Goal: Task Accomplishment & Management: Manage account settings

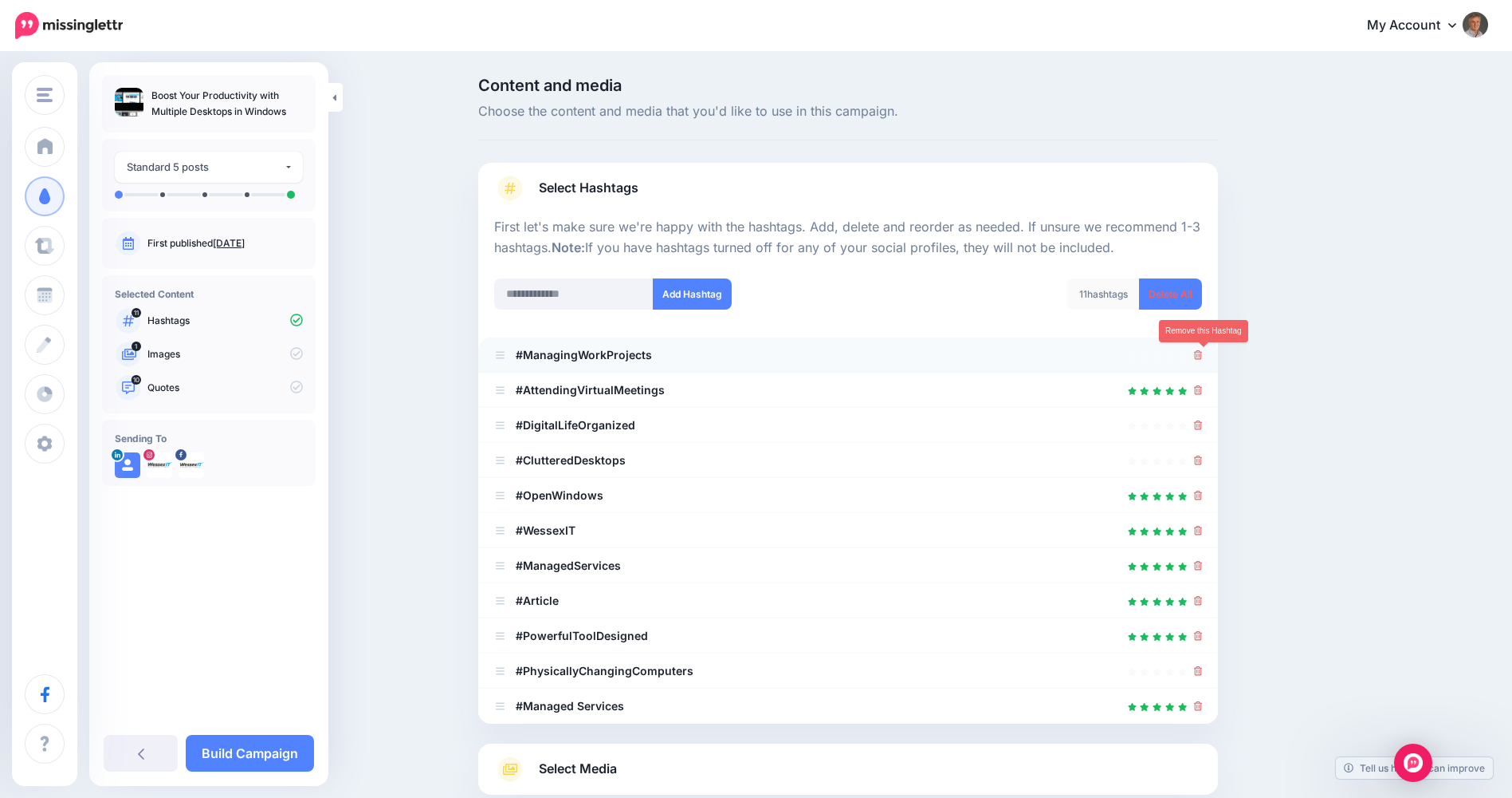
click at [1203, 357] on icon at bounding box center [1198, 355] width 8 height 9
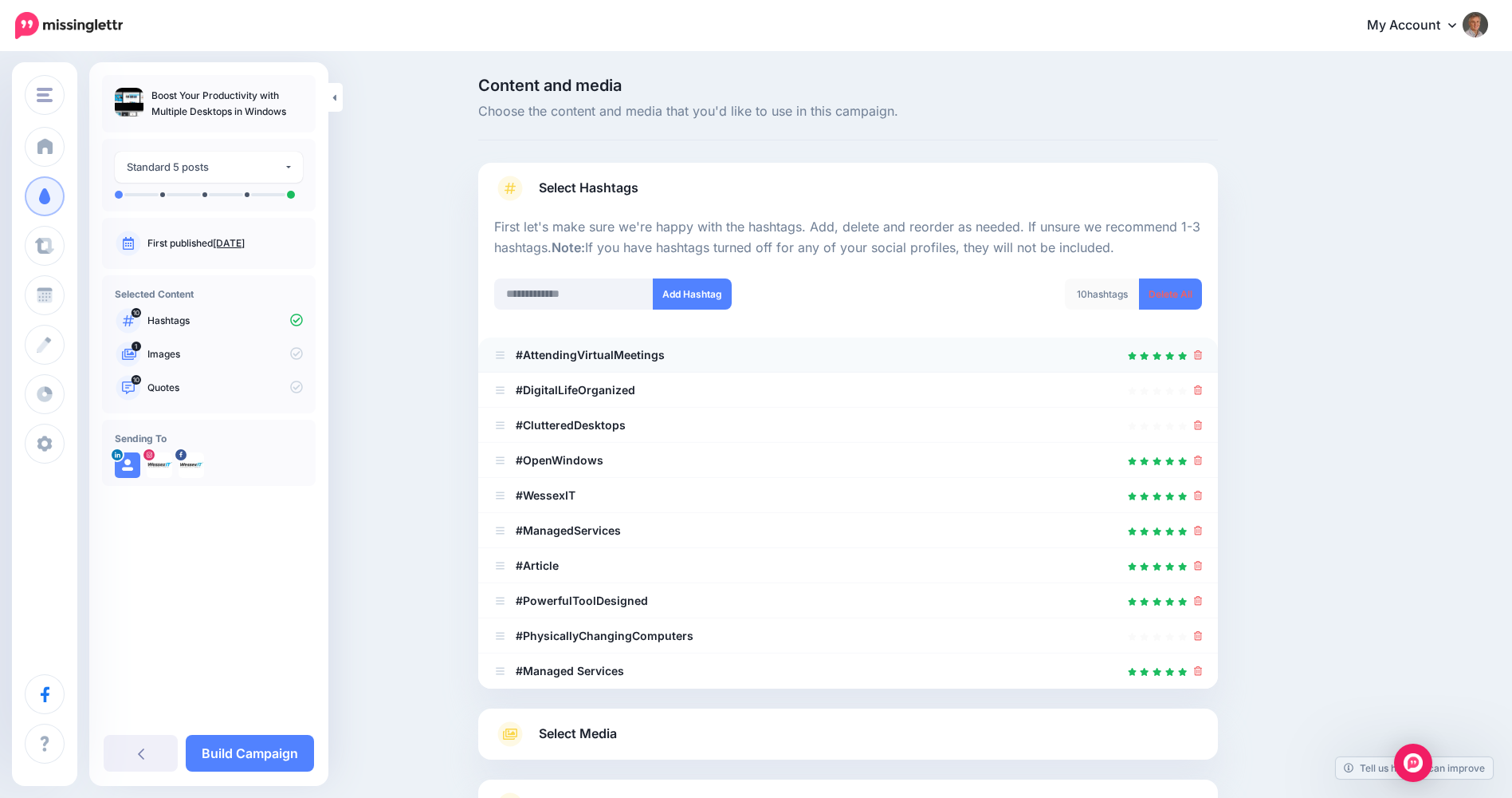
click at [558, 357] on b "#AttendingVirtualMeetings" at bounding box center [590, 354] width 149 height 14
click at [583, 353] on b "#AttendingVirtualMeetings" at bounding box center [590, 354] width 149 height 14
click at [580, 354] on b "#AttendingVirtualMeetings" at bounding box center [590, 354] width 149 height 14
click at [1203, 392] on icon at bounding box center [1198, 390] width 8 height 9
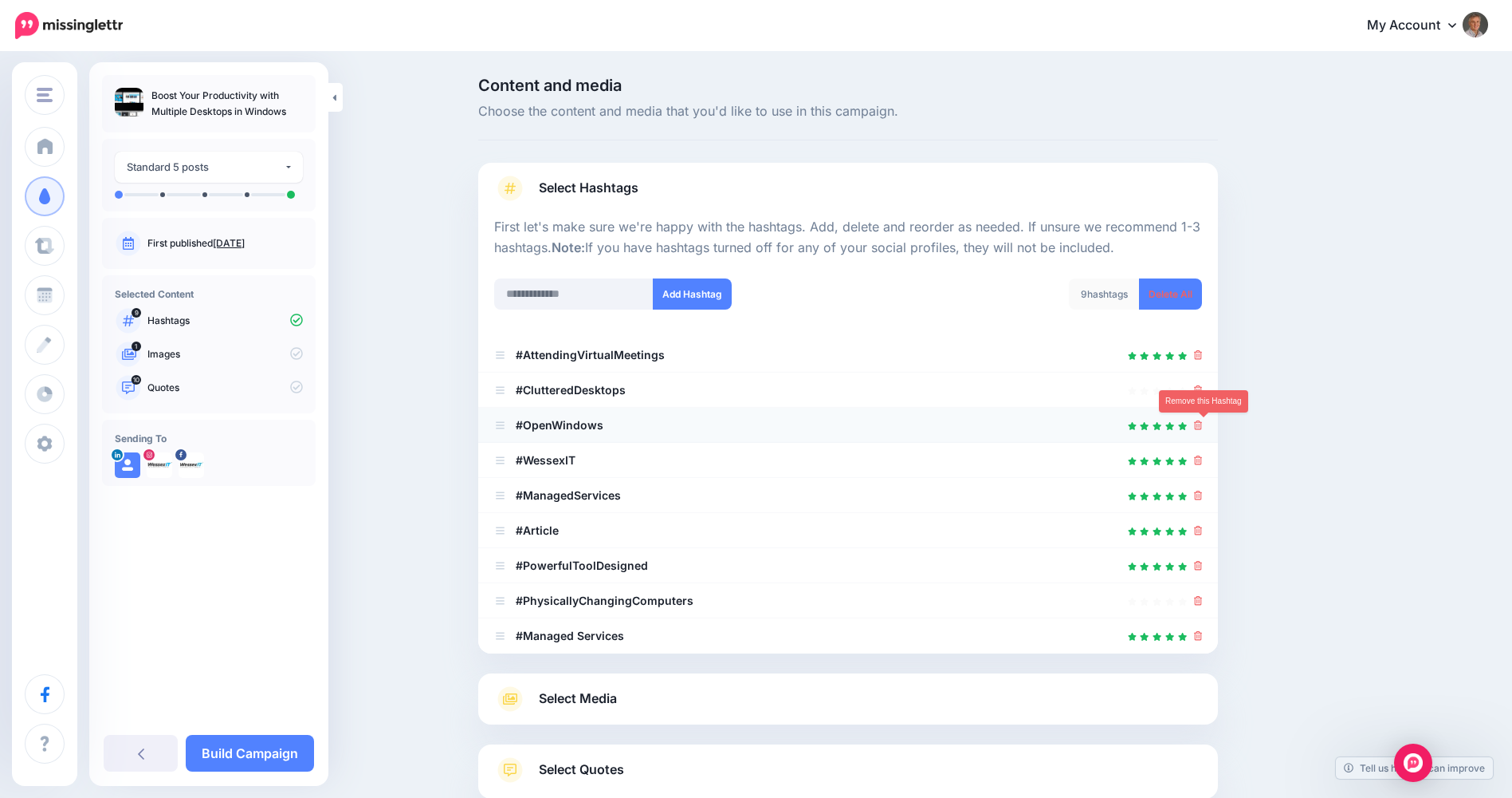
click at [1203, 430] on icon at bounding box center [1198, 425] width 8 height 9
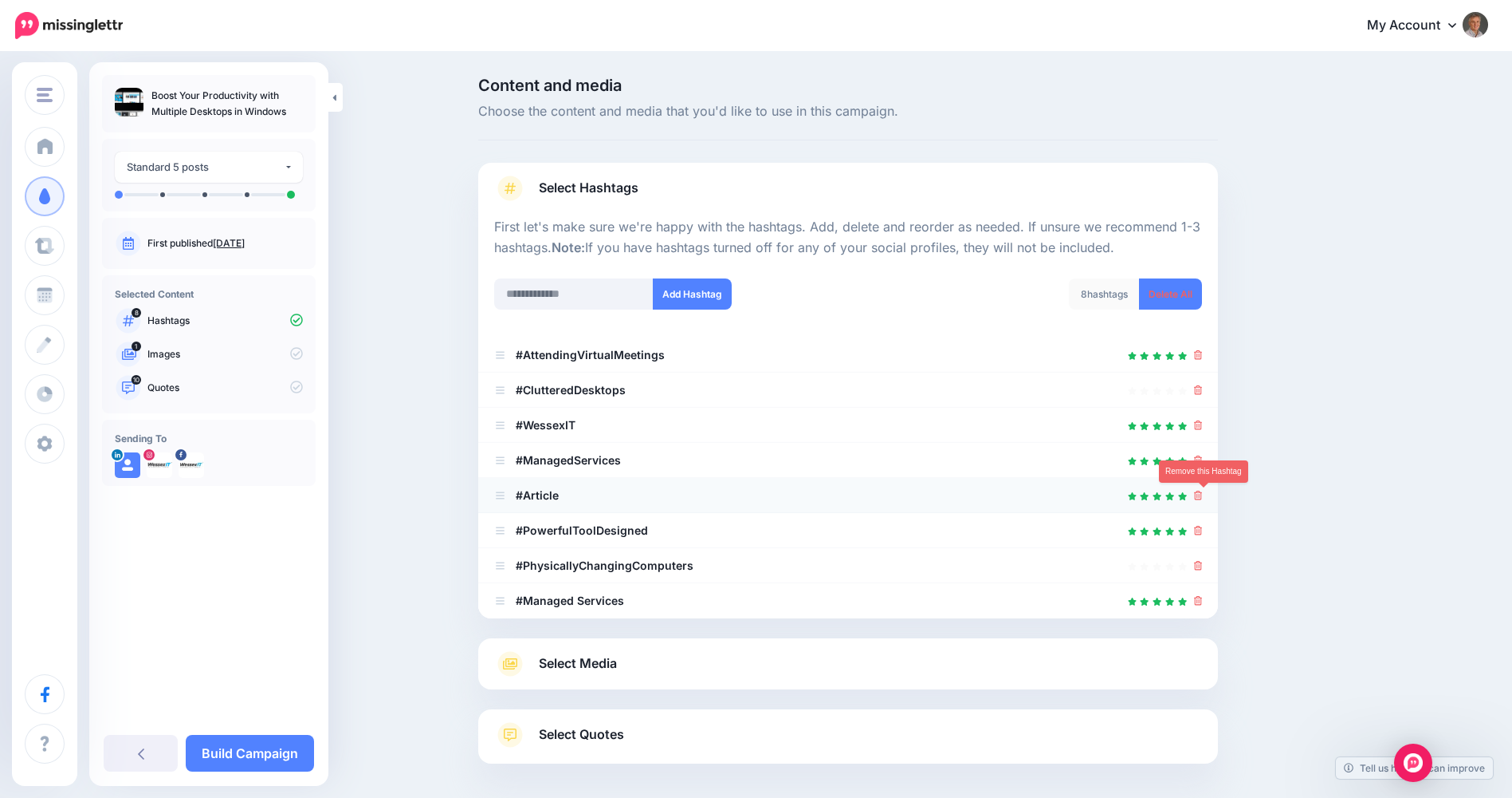
click at [1203, 498] on icon at bounding box center [1198, 495] width 8 height 9
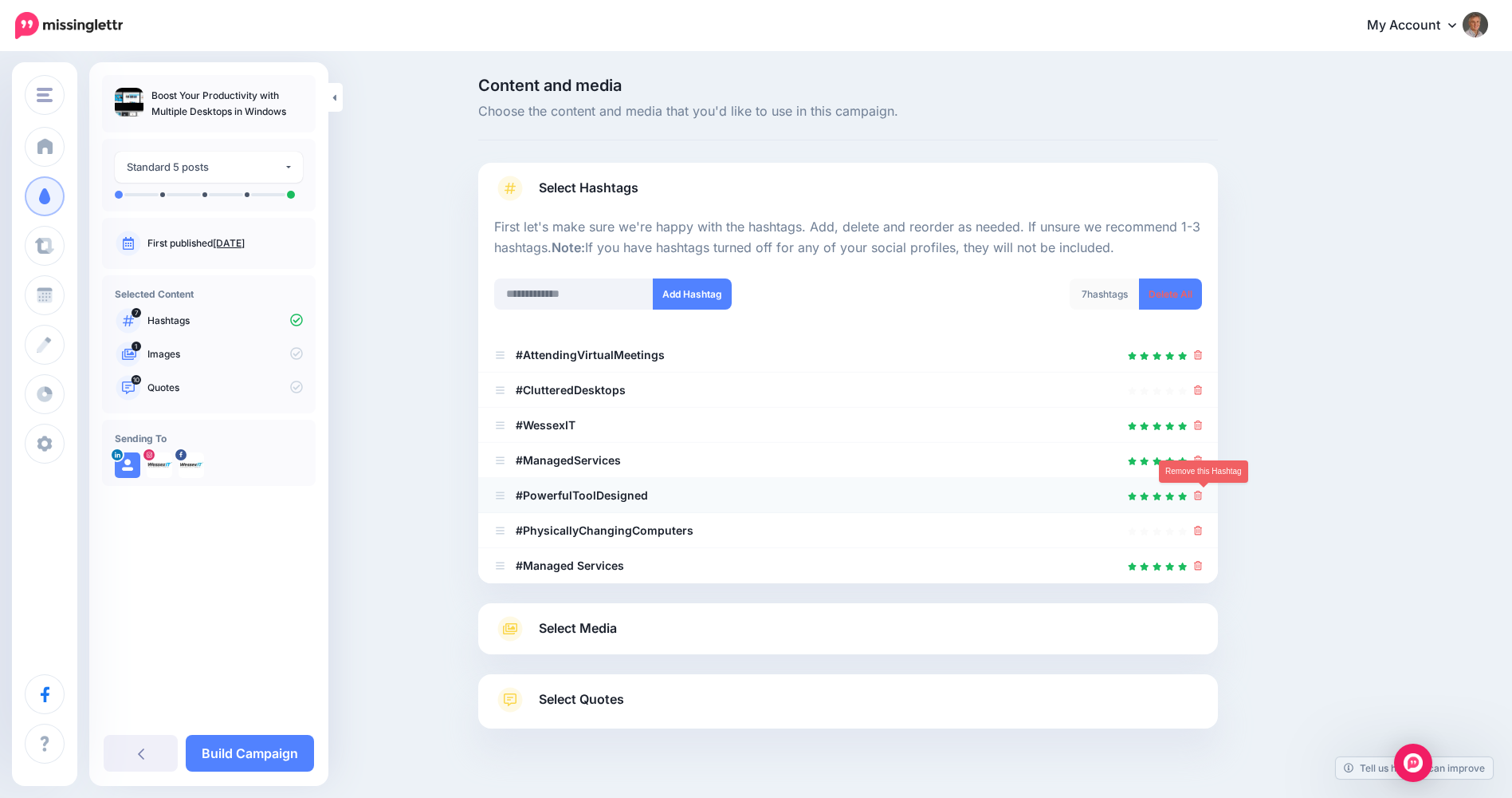
click at [1202, 497] on icon at bounding box center [1198, 495] width 8 height 9
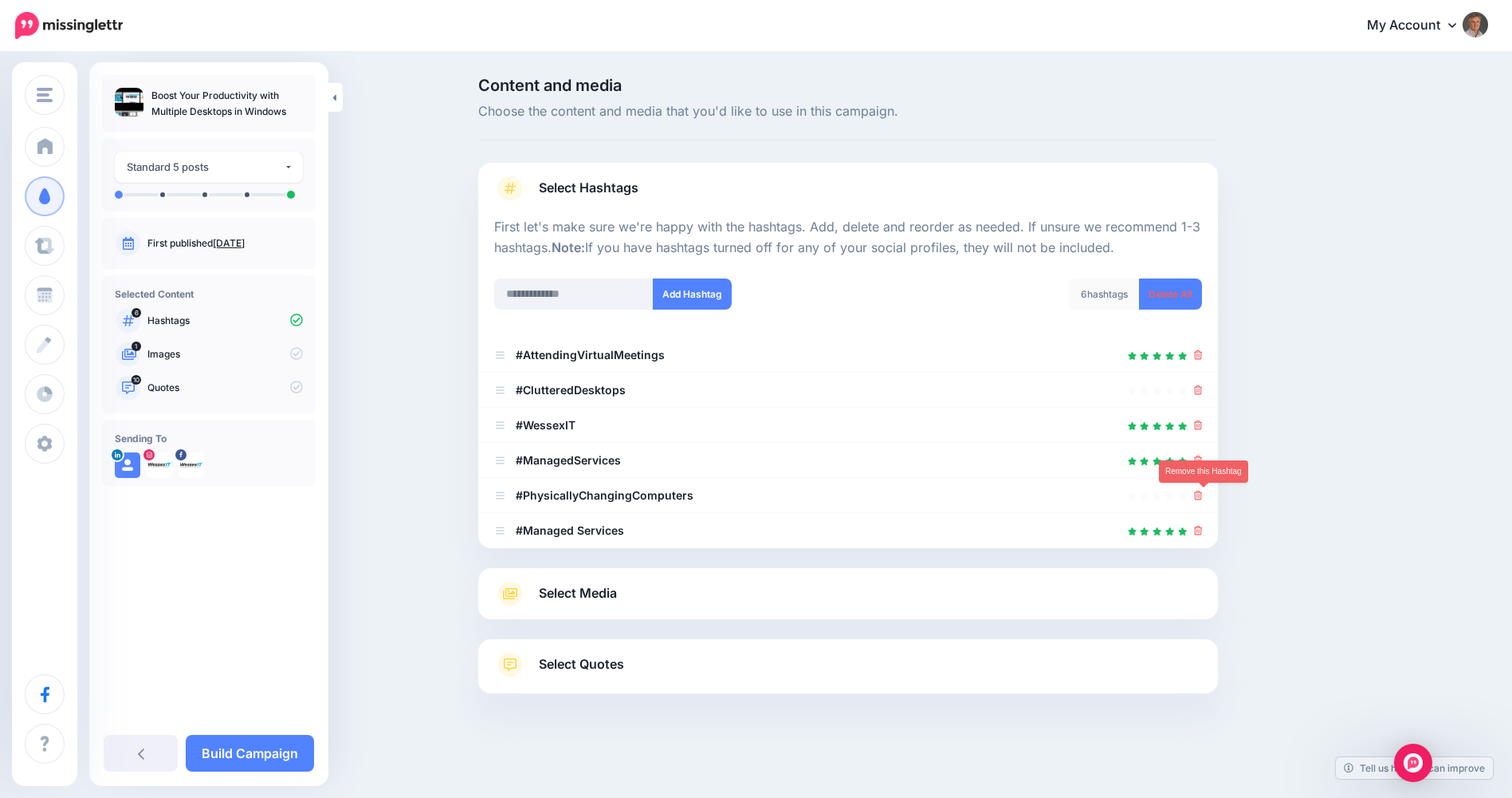
click at [1202, 497] on icon at bounding box center [1198, 495] width 8 height 9
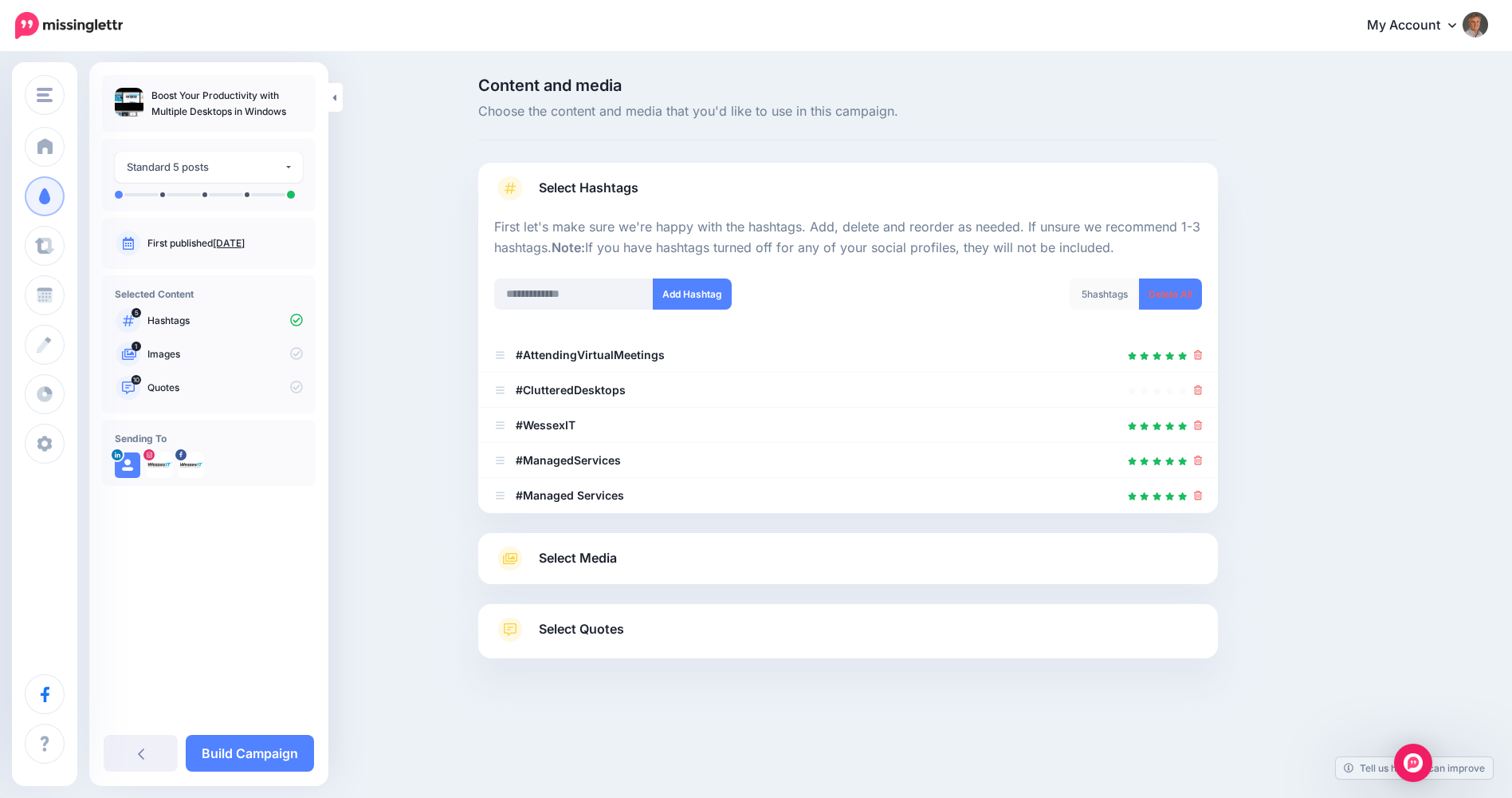
click at [563, 564] on span "Select Media" at bounding box center [578, 558] width 78 height 21
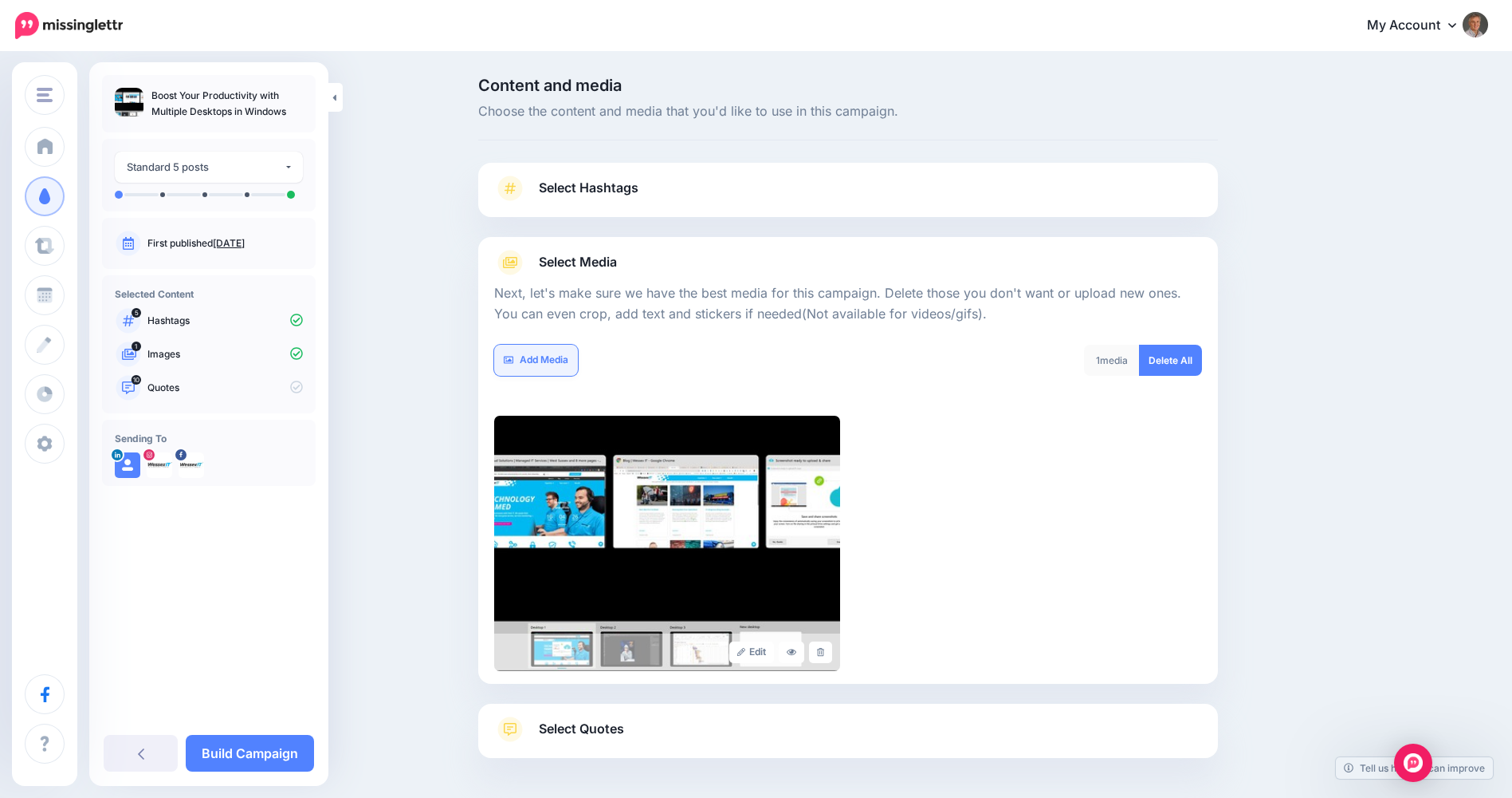
click at [555, 359] on link "Add Media" at bounding box center [536, 360] width 84 height 31
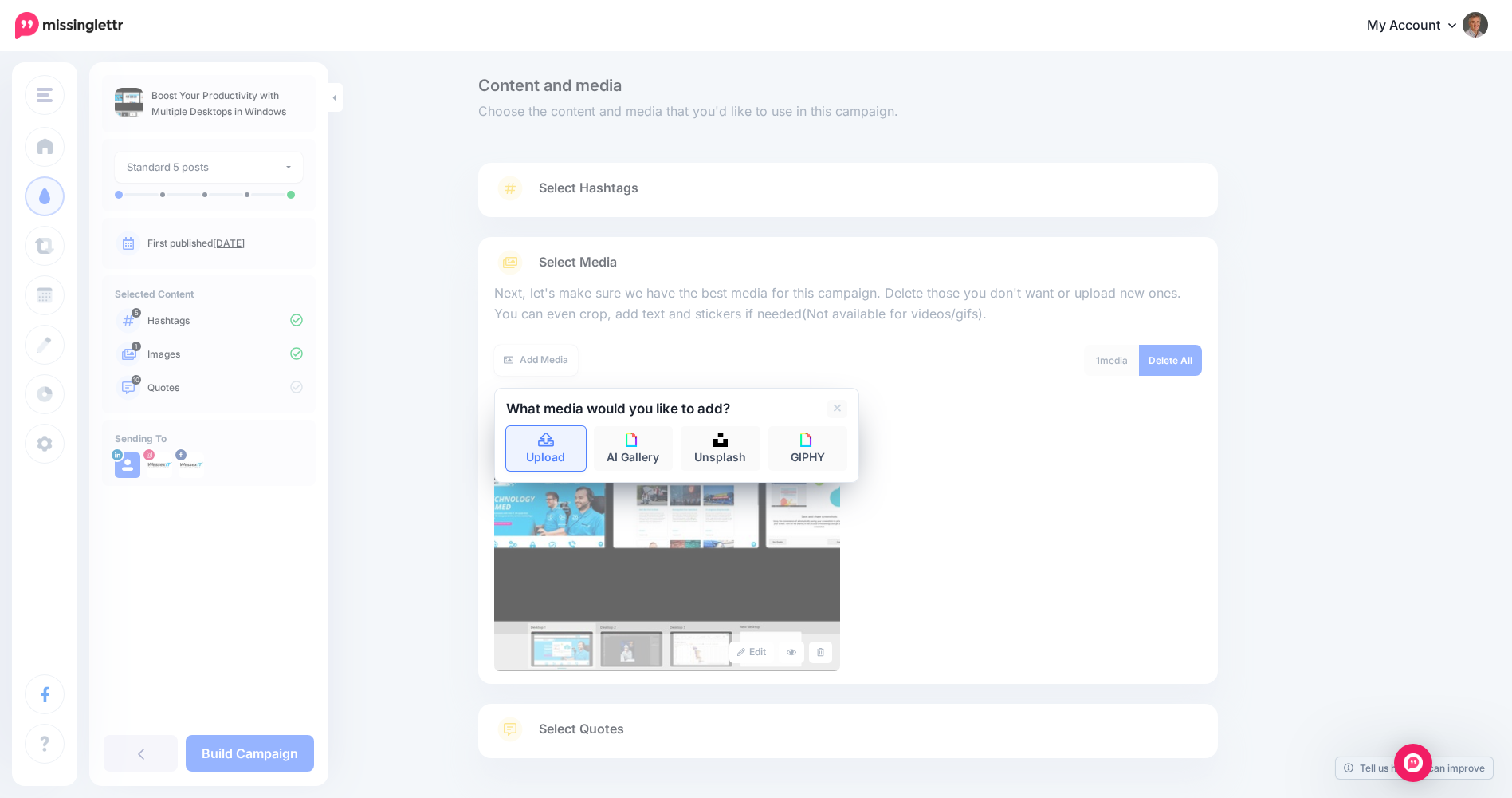
click at [554, 446] on icon at bounding box center [545, 439] width 16 height 14
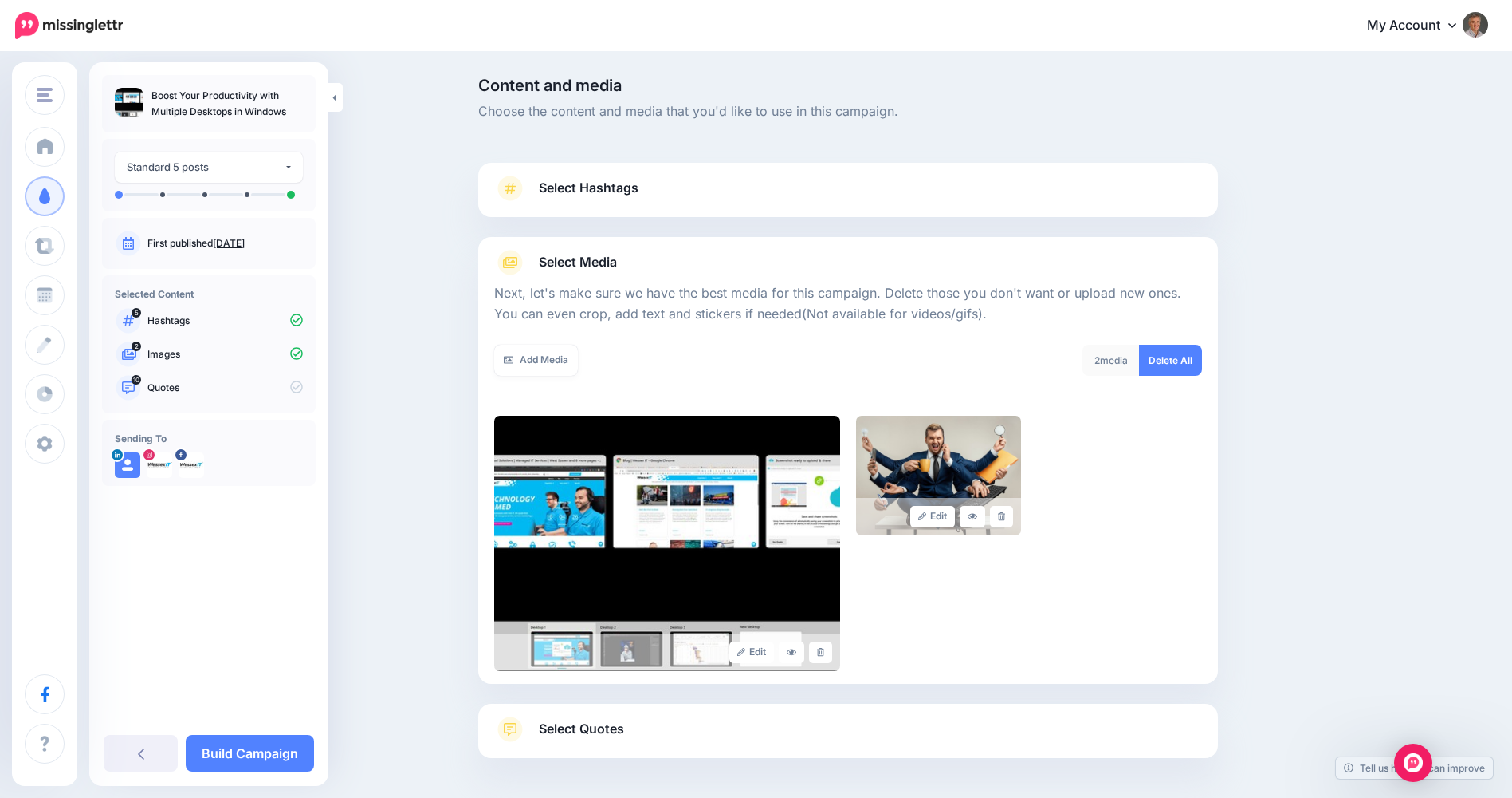
scroll to position [86, 0]
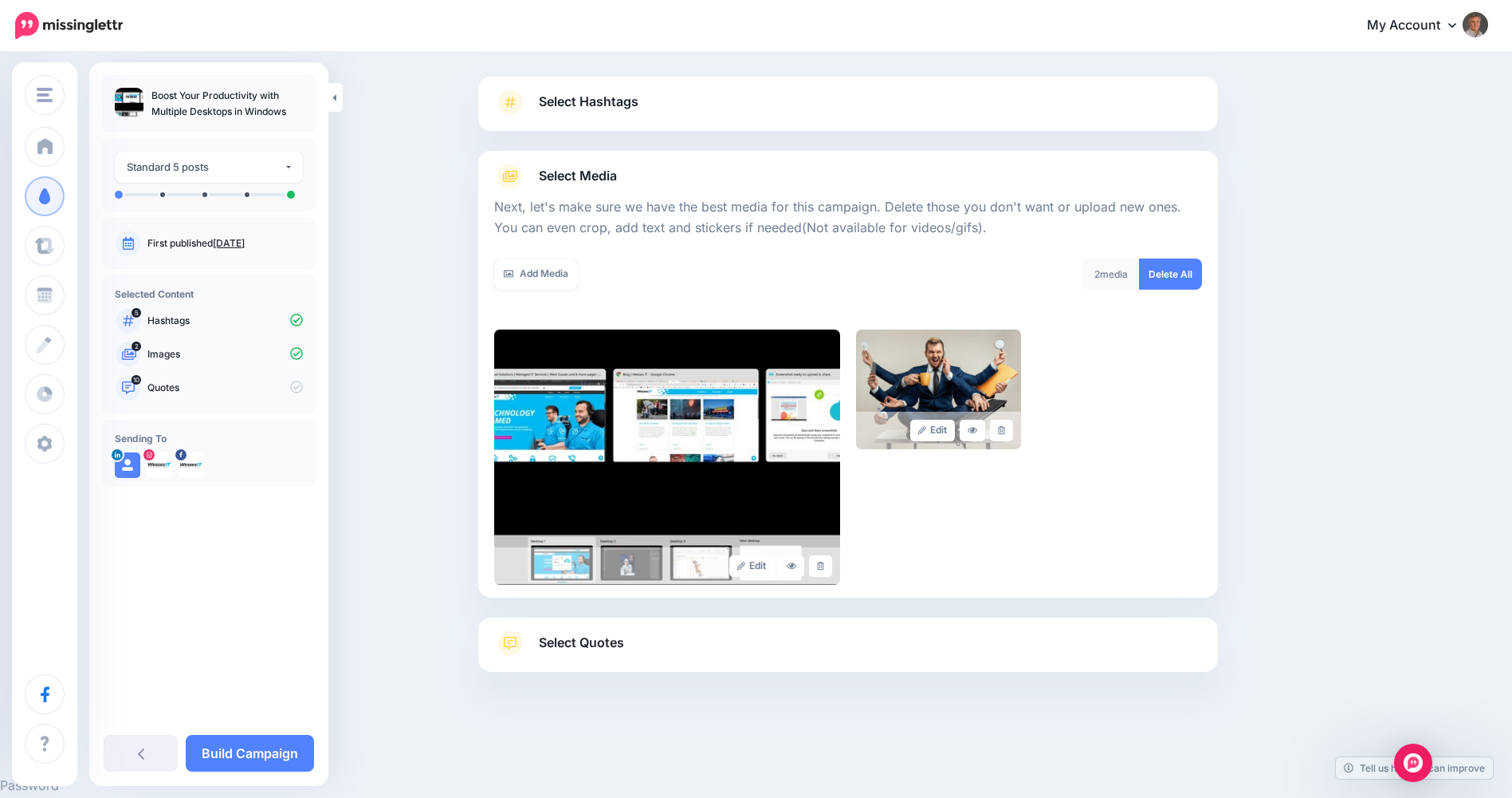
click at [570, 645] on span "Select Quotes" at bounding box center [581, 642] width 85 height 21
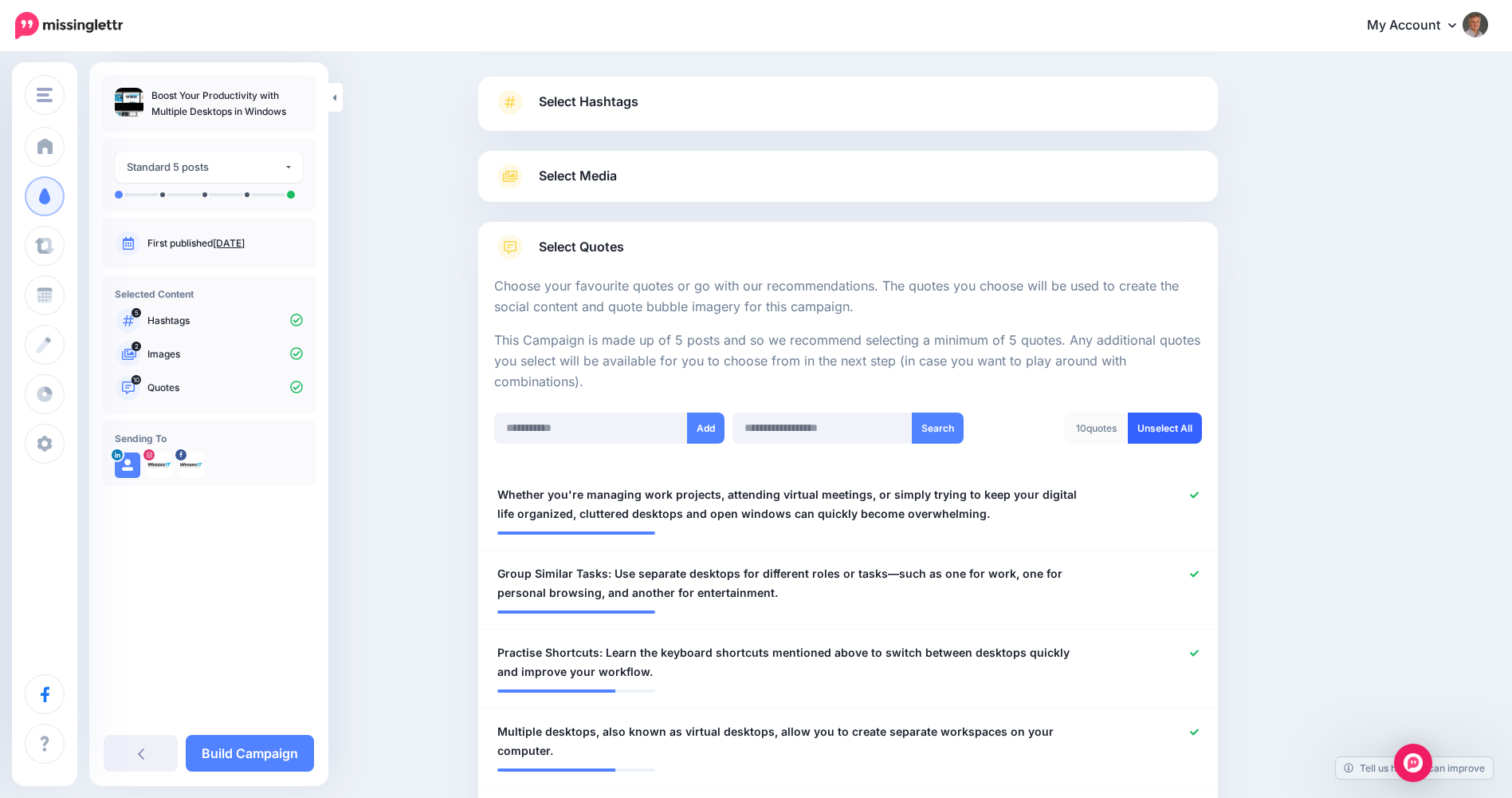
click at [1175, 424] on link "Unselect All" at bounding box center [1165, 427] width 74 height 31
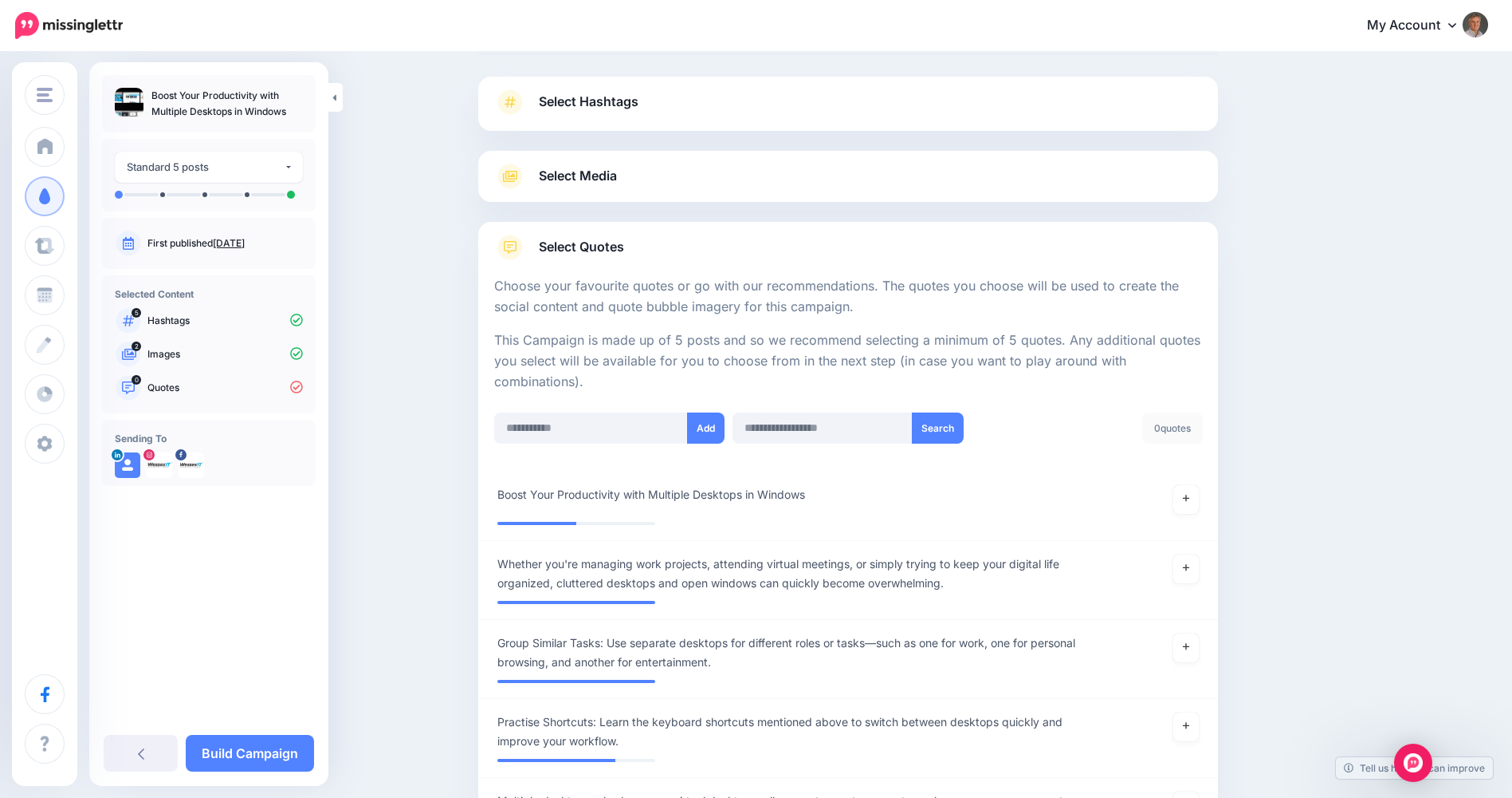
scroll to position [558, 0]
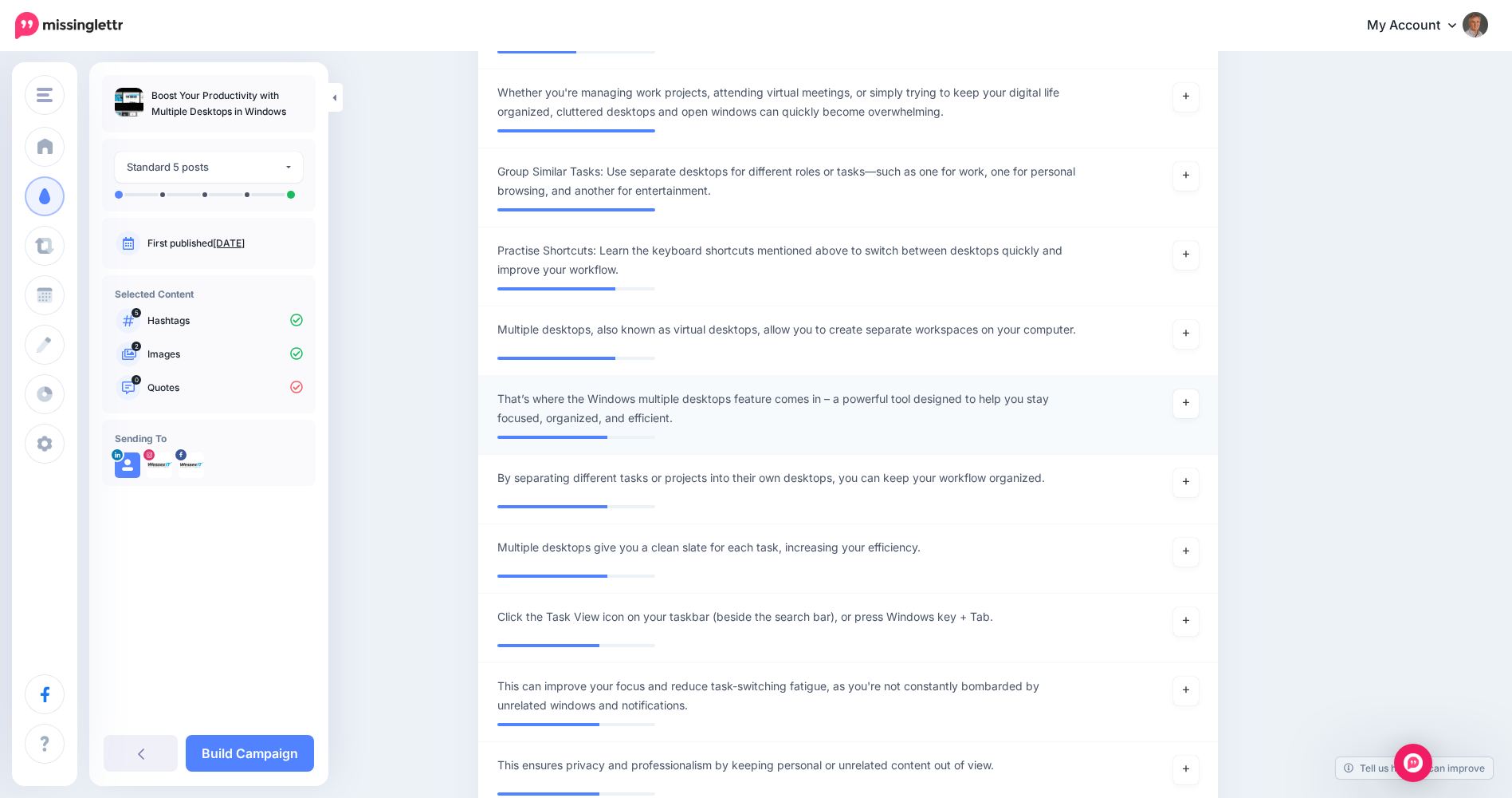
click at [699, 416] on span "That’s where the Windows multiple desktops feature comes in – a powerful tool d…" at bounding box center [788, 408] width 581 height 38
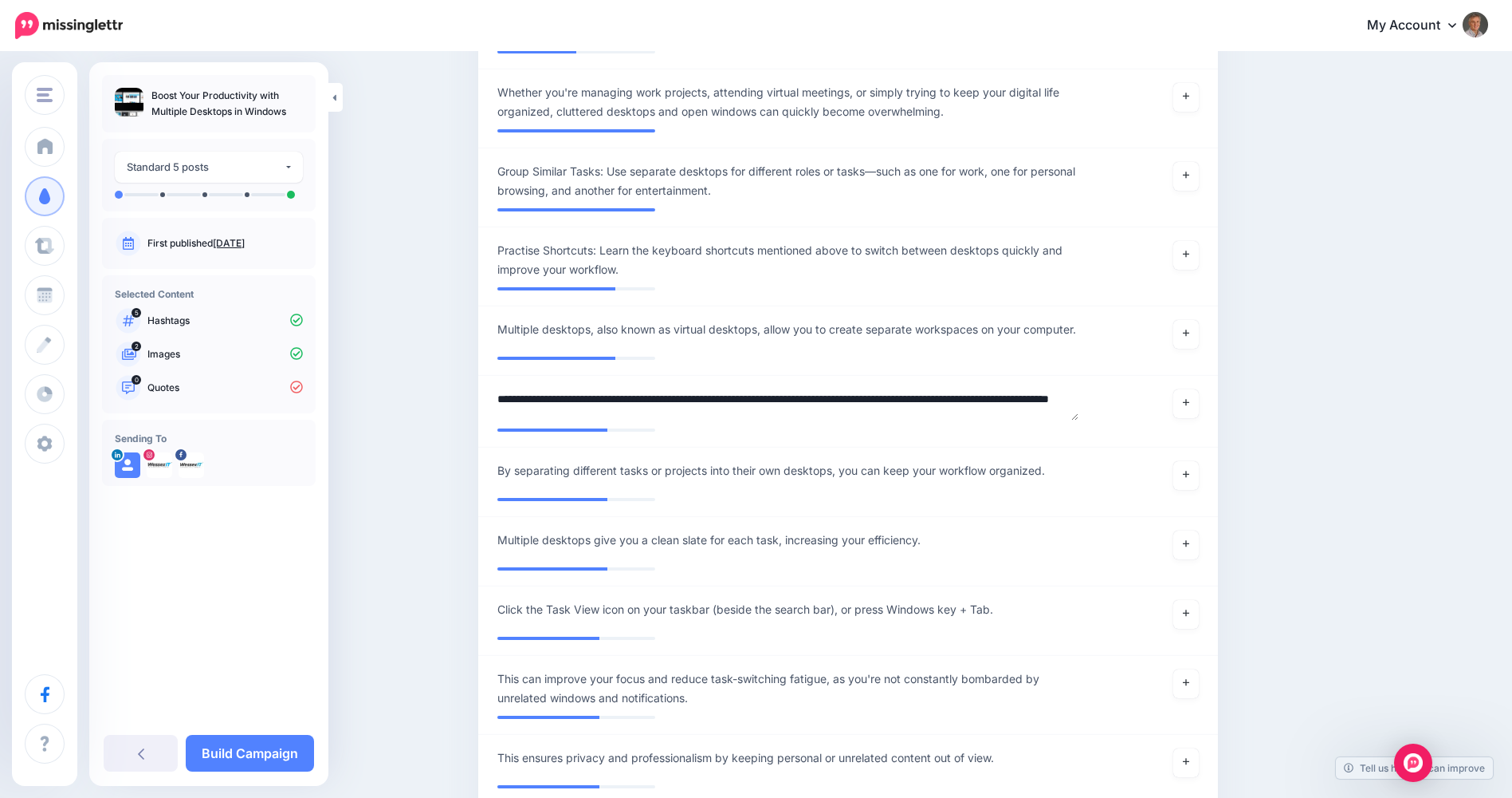
scroll to position [0, 0]
drag, startPoint x: 592, startPoint y: 406, endPoint x: 437, endPoint y: 400, distance: 155.1
drag, startPoint x: 654, startPoint y: 408, endPoint x: 744, endPoint y: 406, distance: 90.0
click at [744, 406] on textarea "**********" at bounding box center [788, 405] width 581 height 31
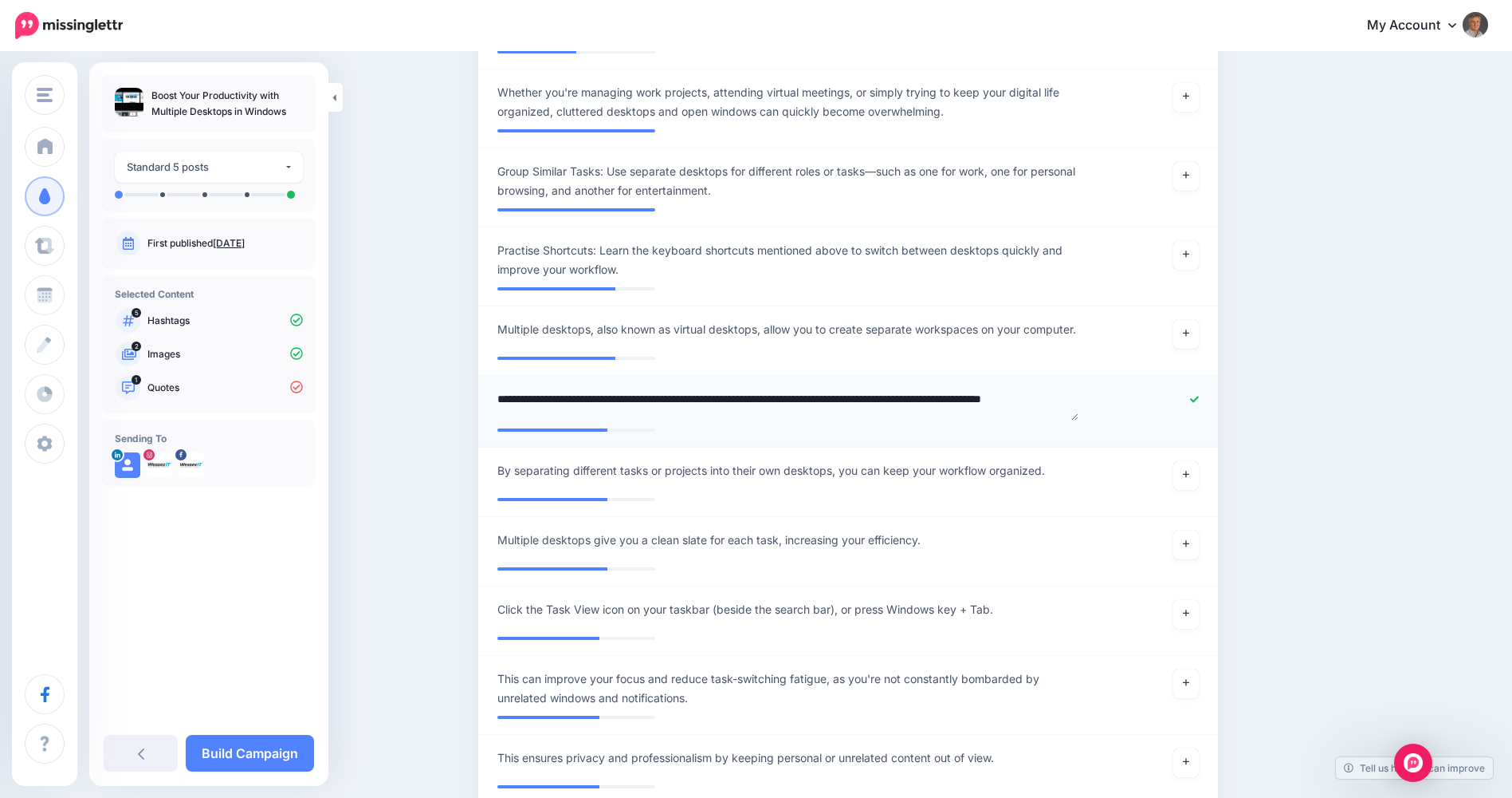
type textarea "**********"
click at [666, 406] on textarea "**********" at bounding box center [788, 405] width 581 height 31
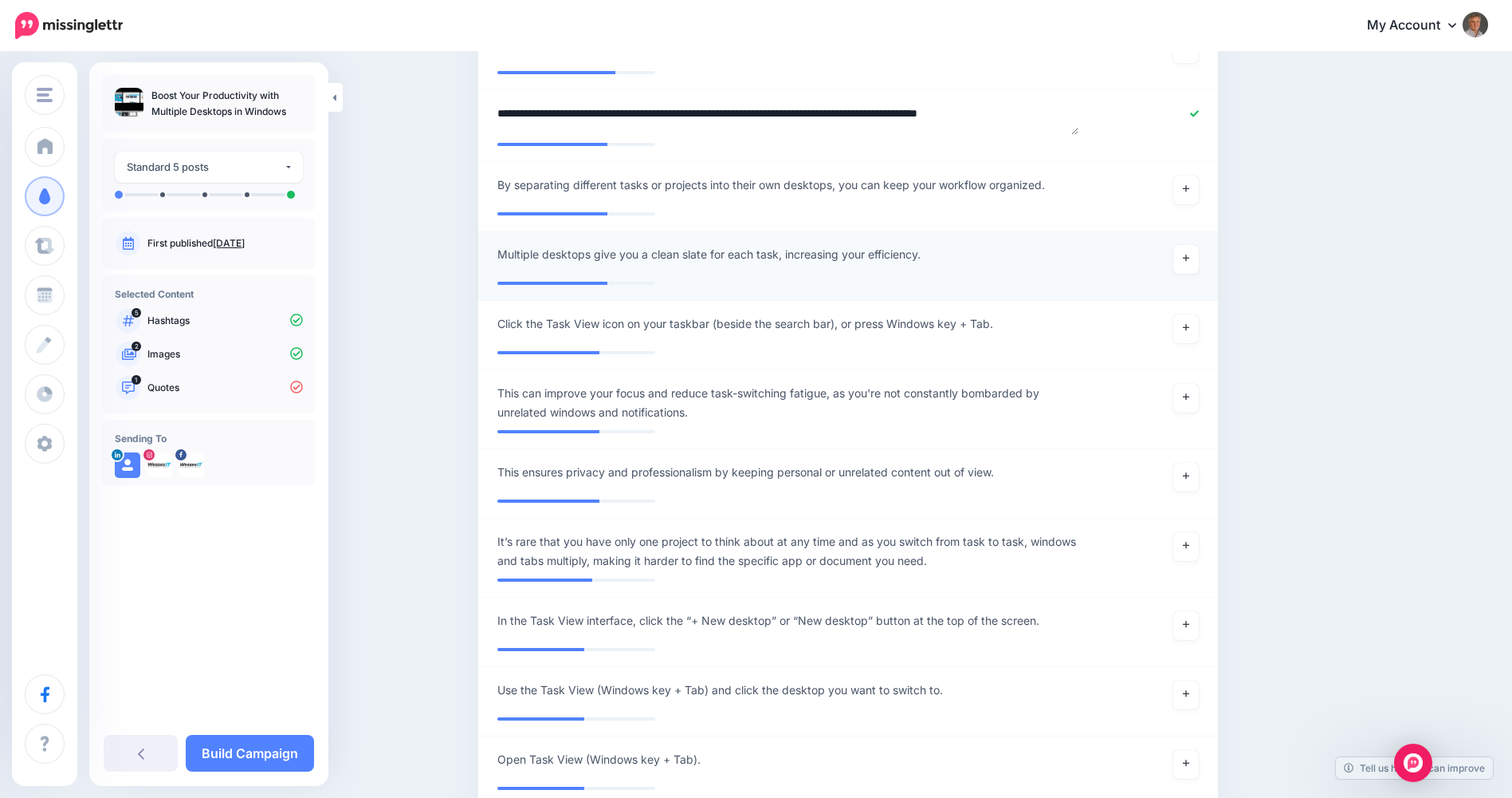
scroll to position [850, 0]
click at [1194, 547] on link at bounding box center [1186, 546] width 25 height 29
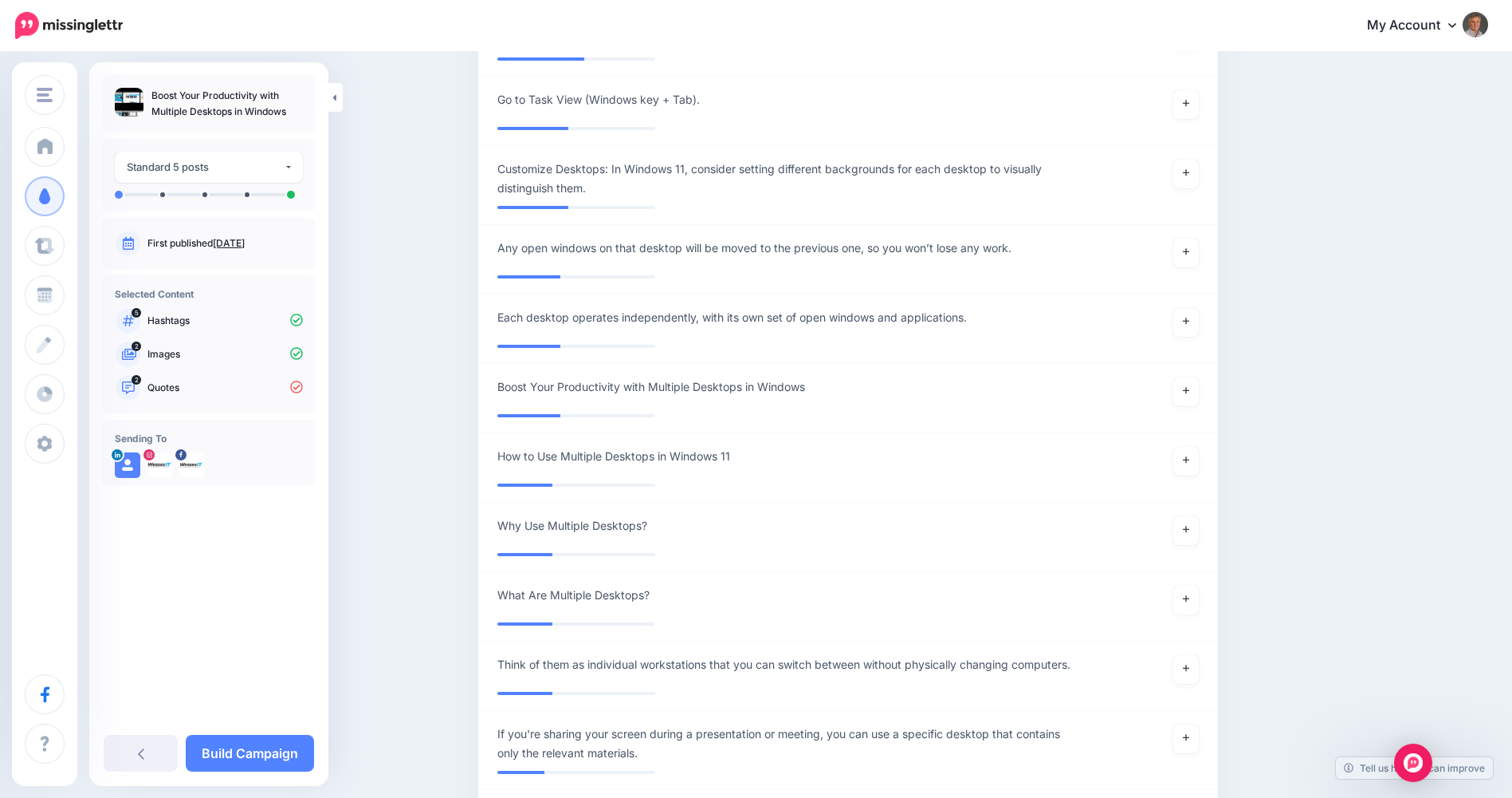
scroll to position [2020, 0]
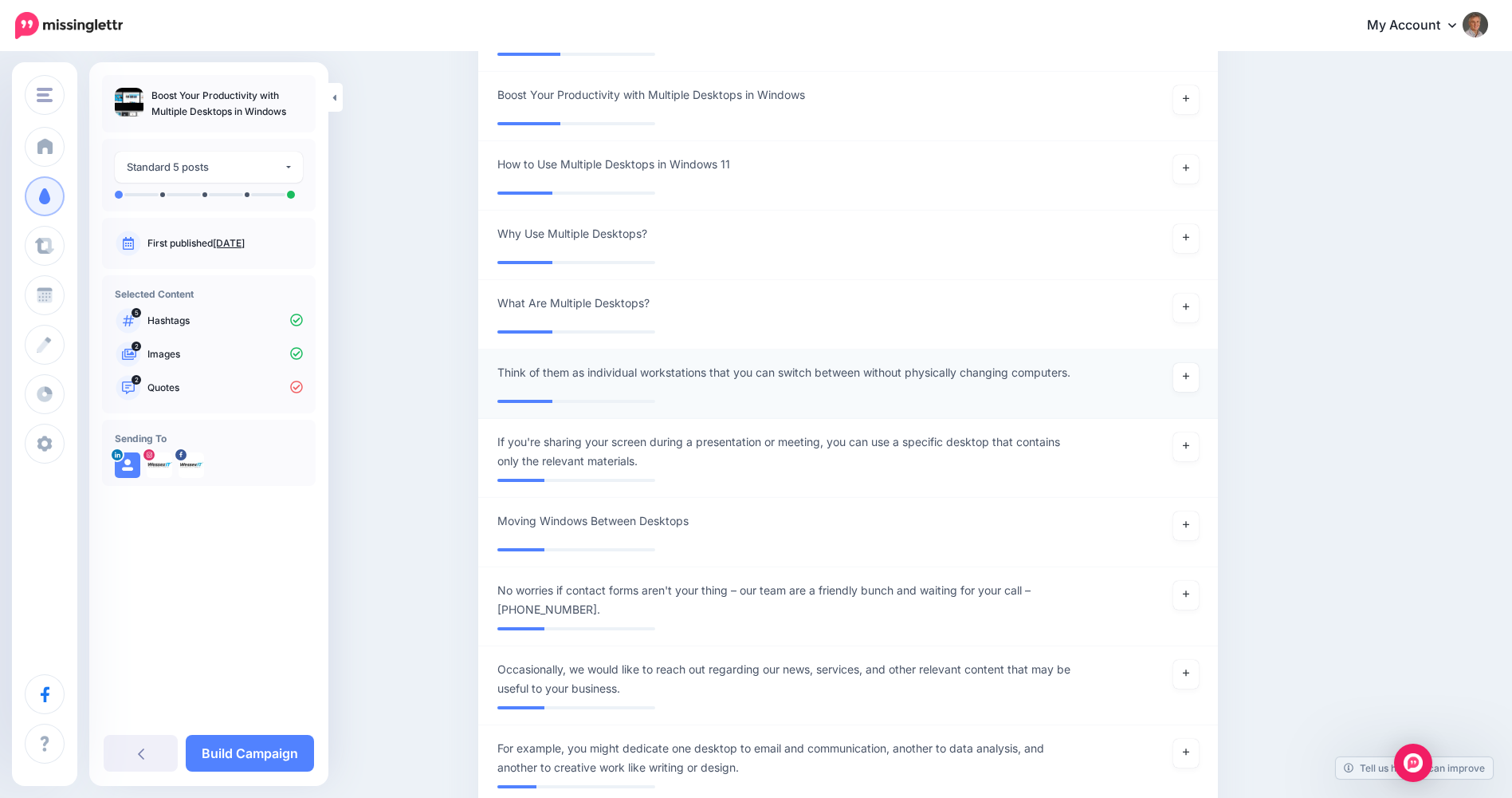
click at [629, 369] on span "Think of them as individual workstations that you can switch between without ph…" at bounding box center [784, 372] width 573 height 19
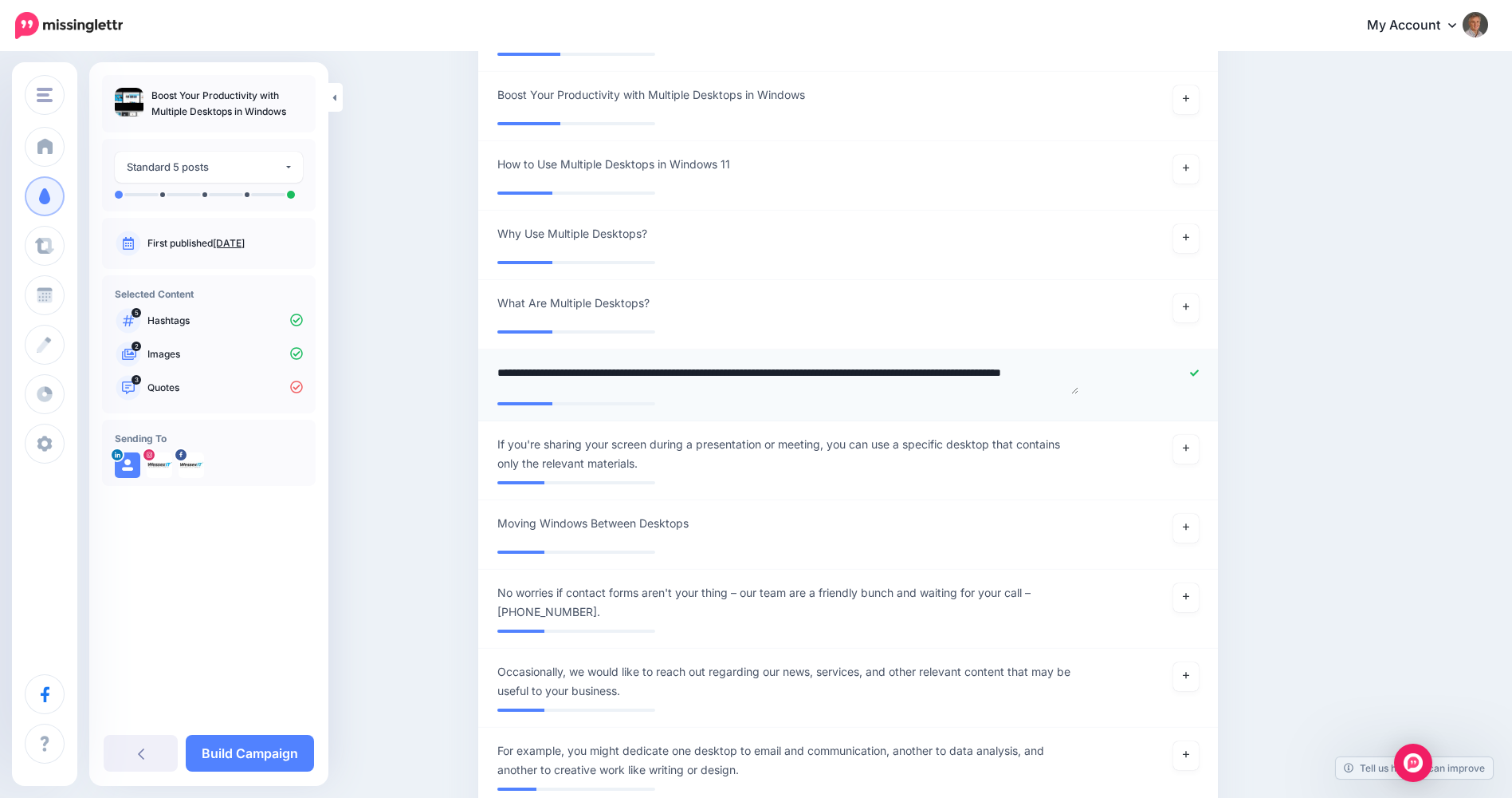
type textarea "**********"
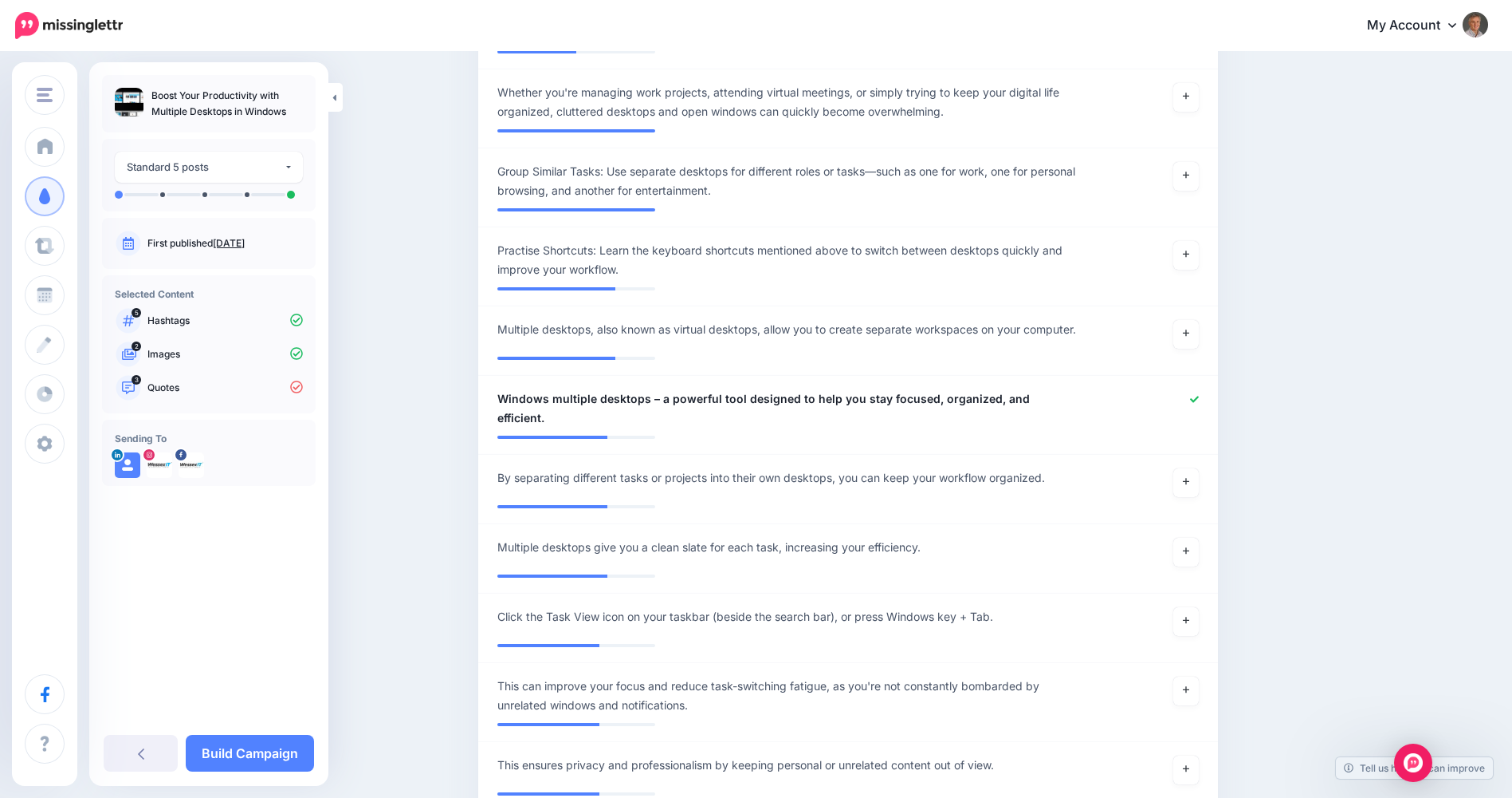
scroll to position [264, 0]
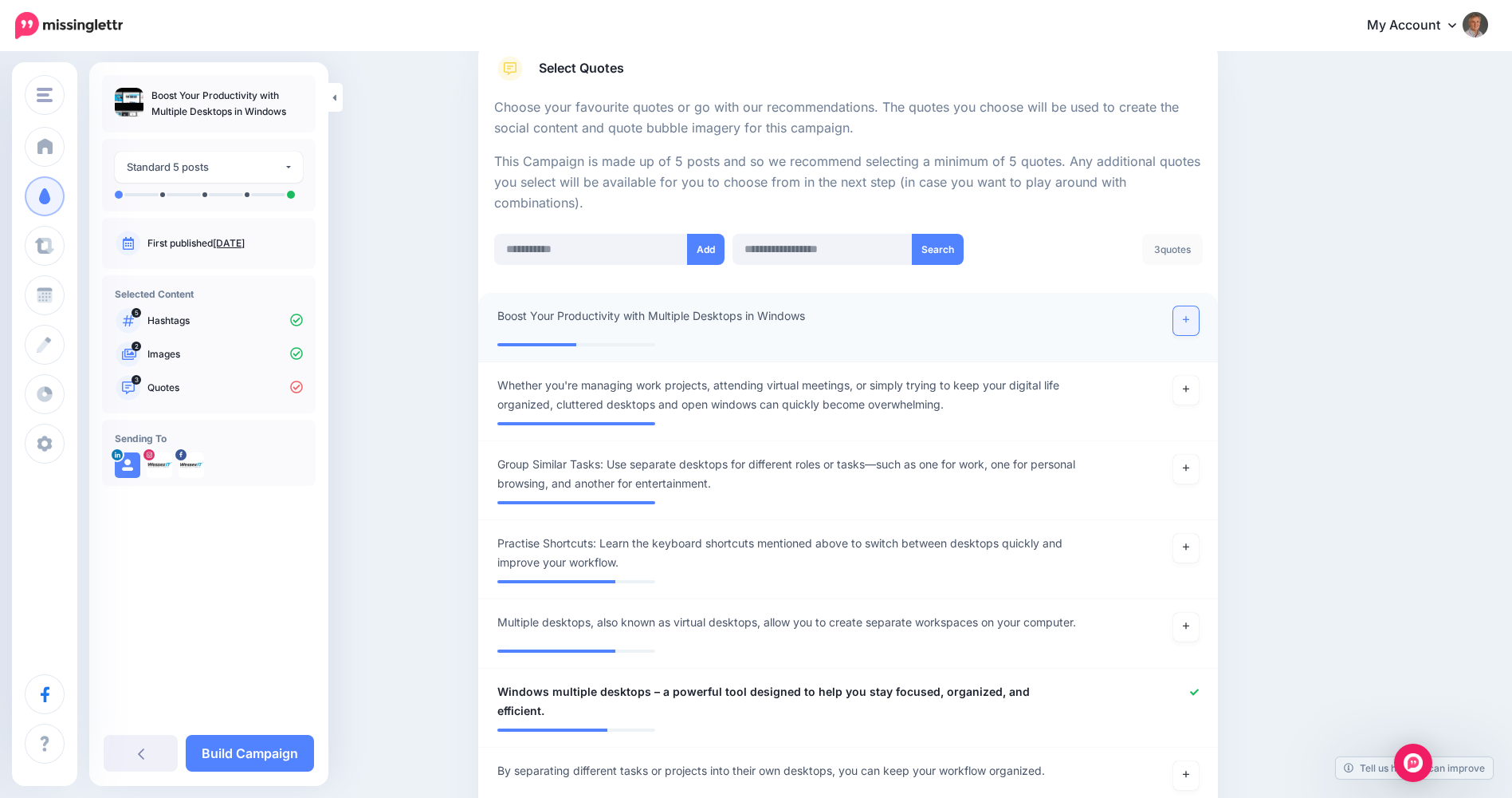
click at [1190, 317] on icon at bounding box center [1186, 319] width 7 height 8
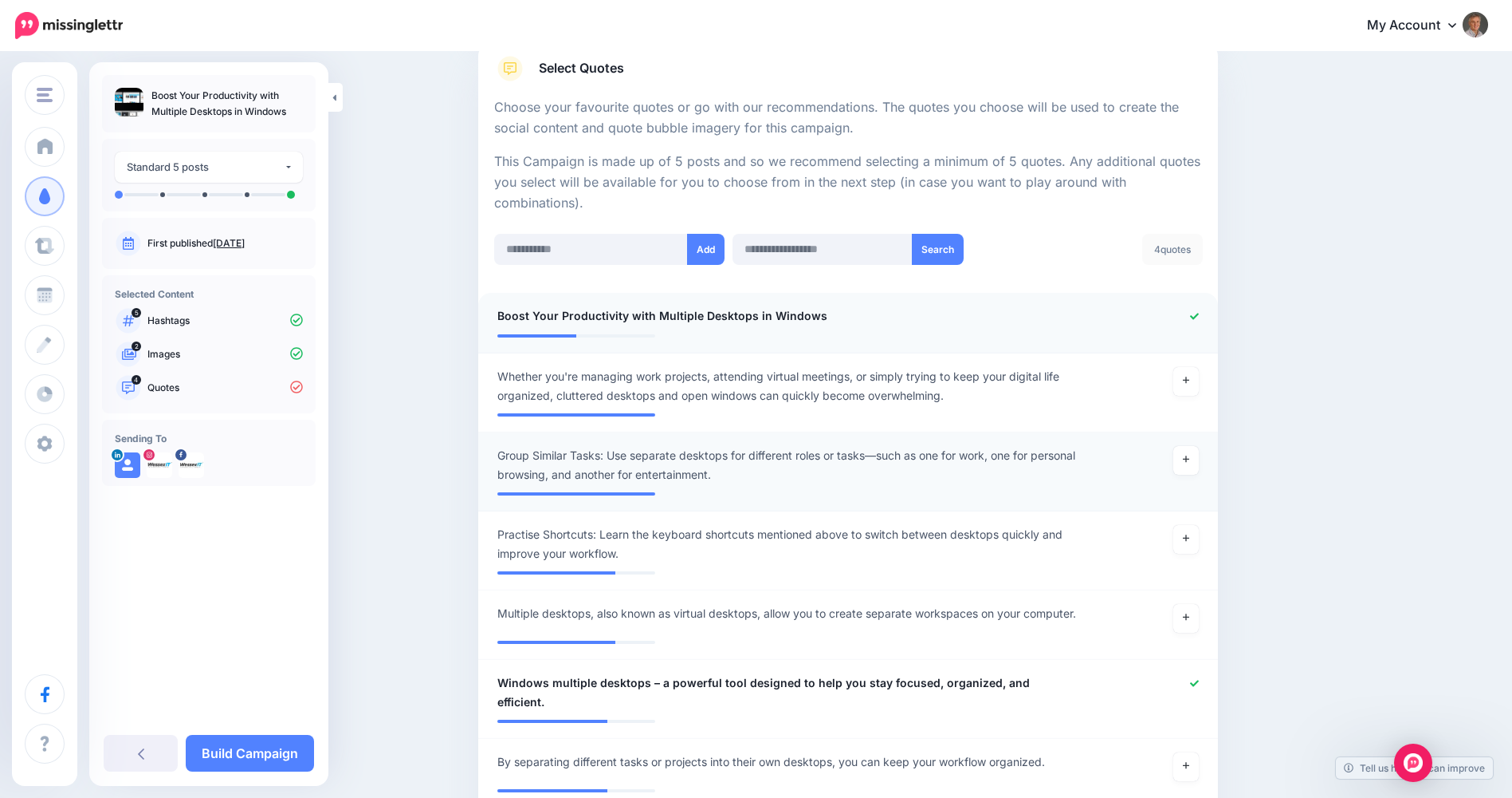
scroll to position [558, 0]
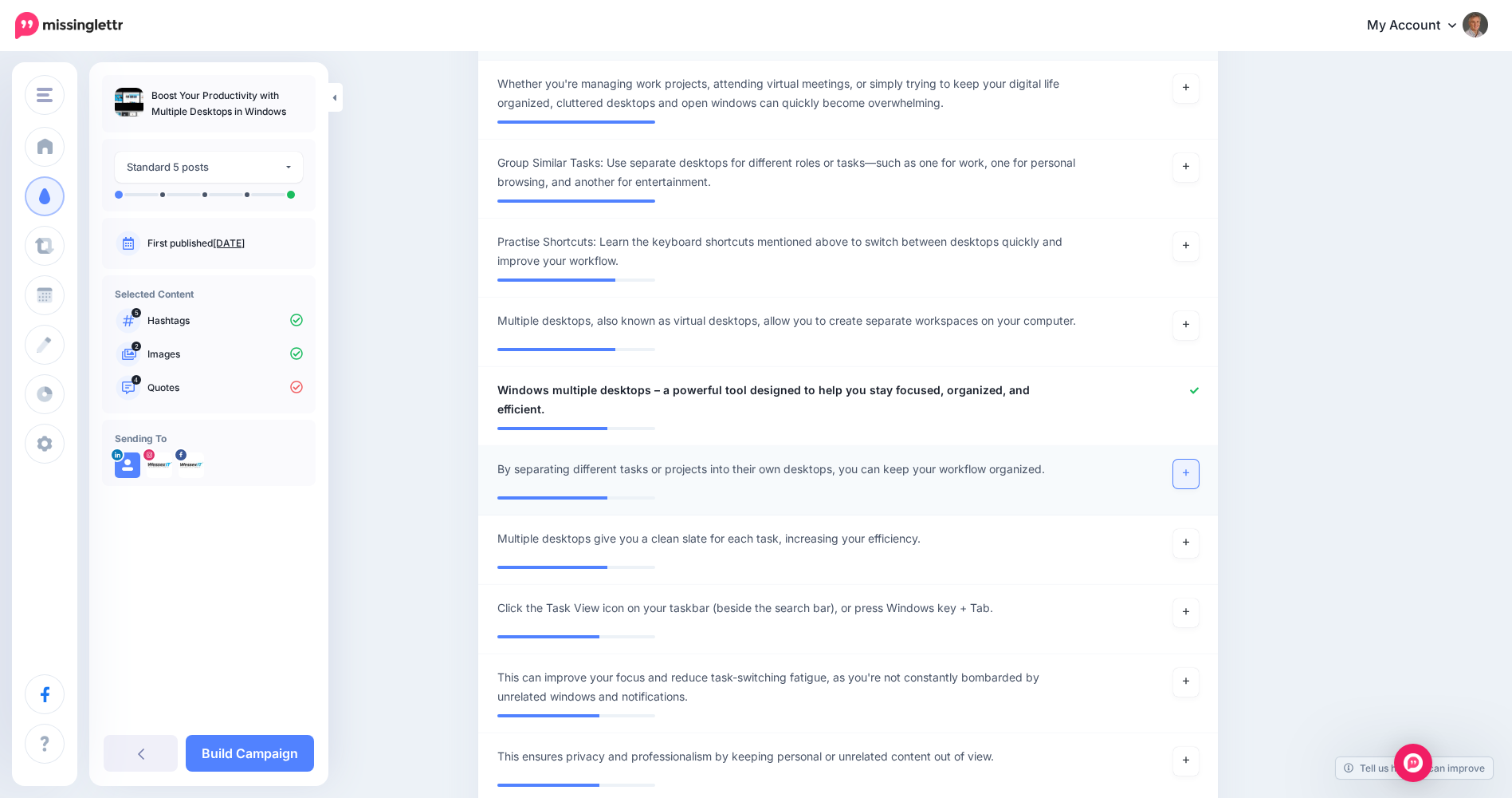
click at [1190, 468] on icon at bounding box center [1186, 472] width 7 height 8
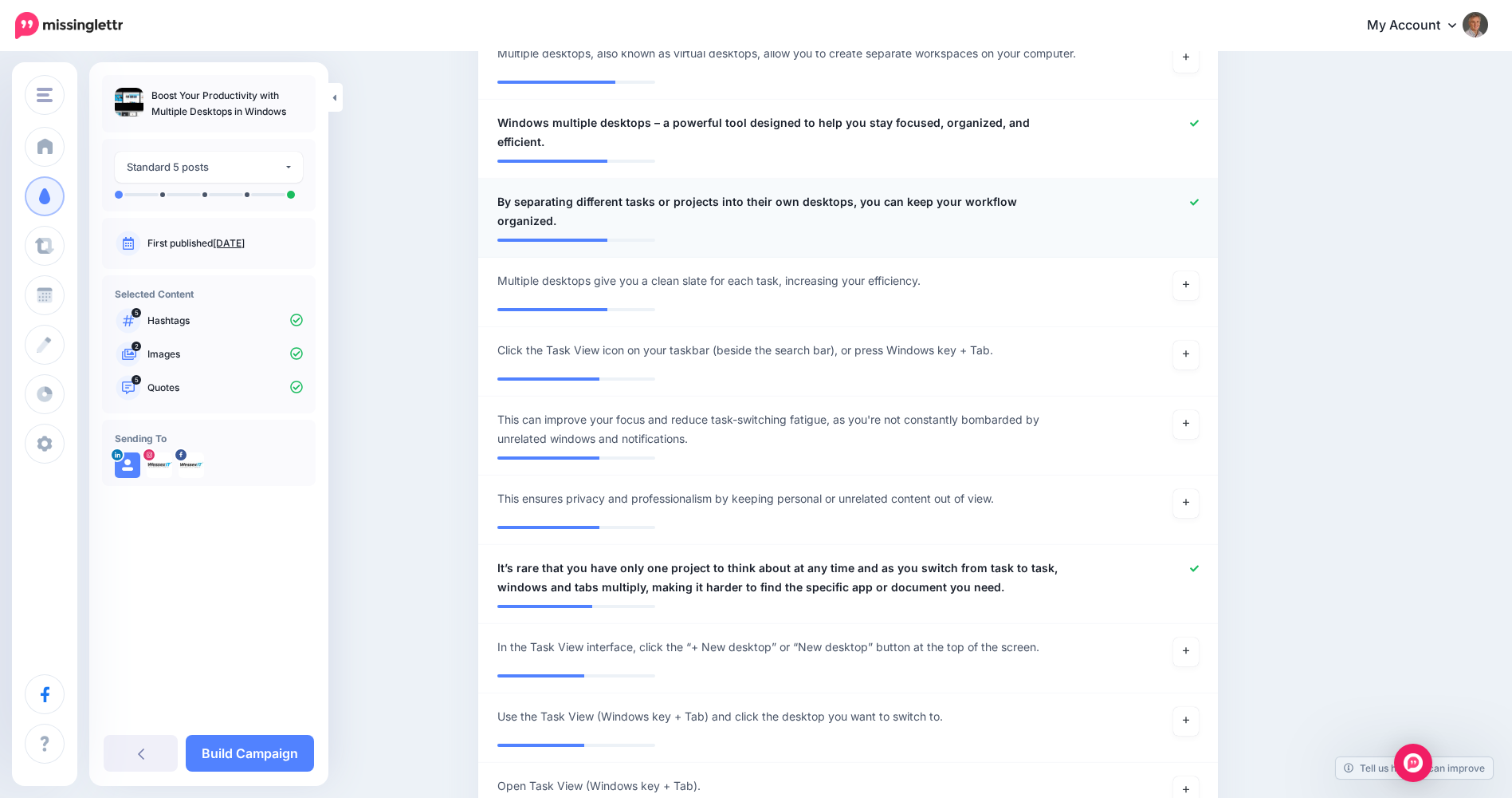
scroll to position [877, 0]
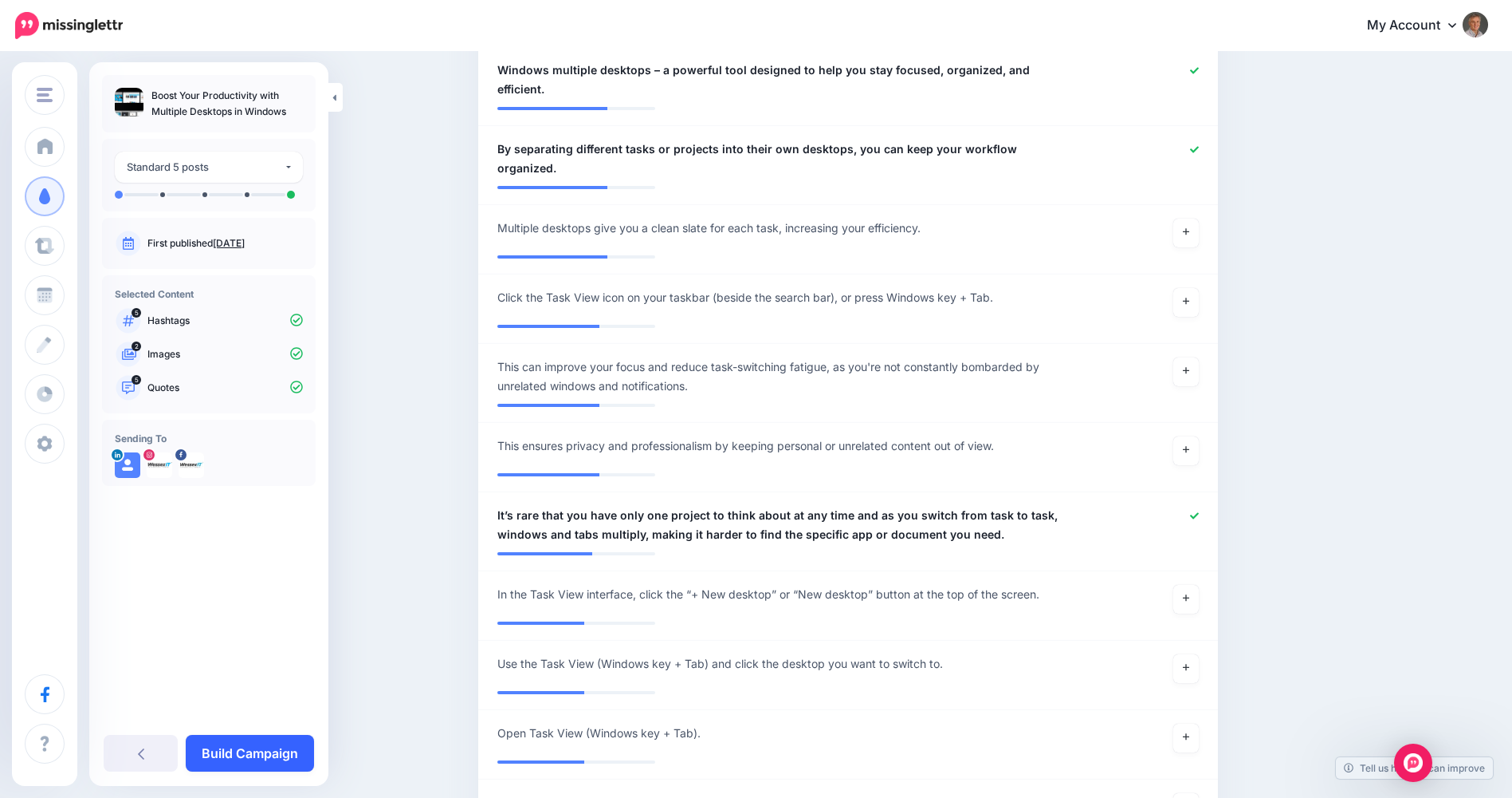
click at [241, 752] on link "Build Campaign" at bounding box center [249, 752] width 128 height 36
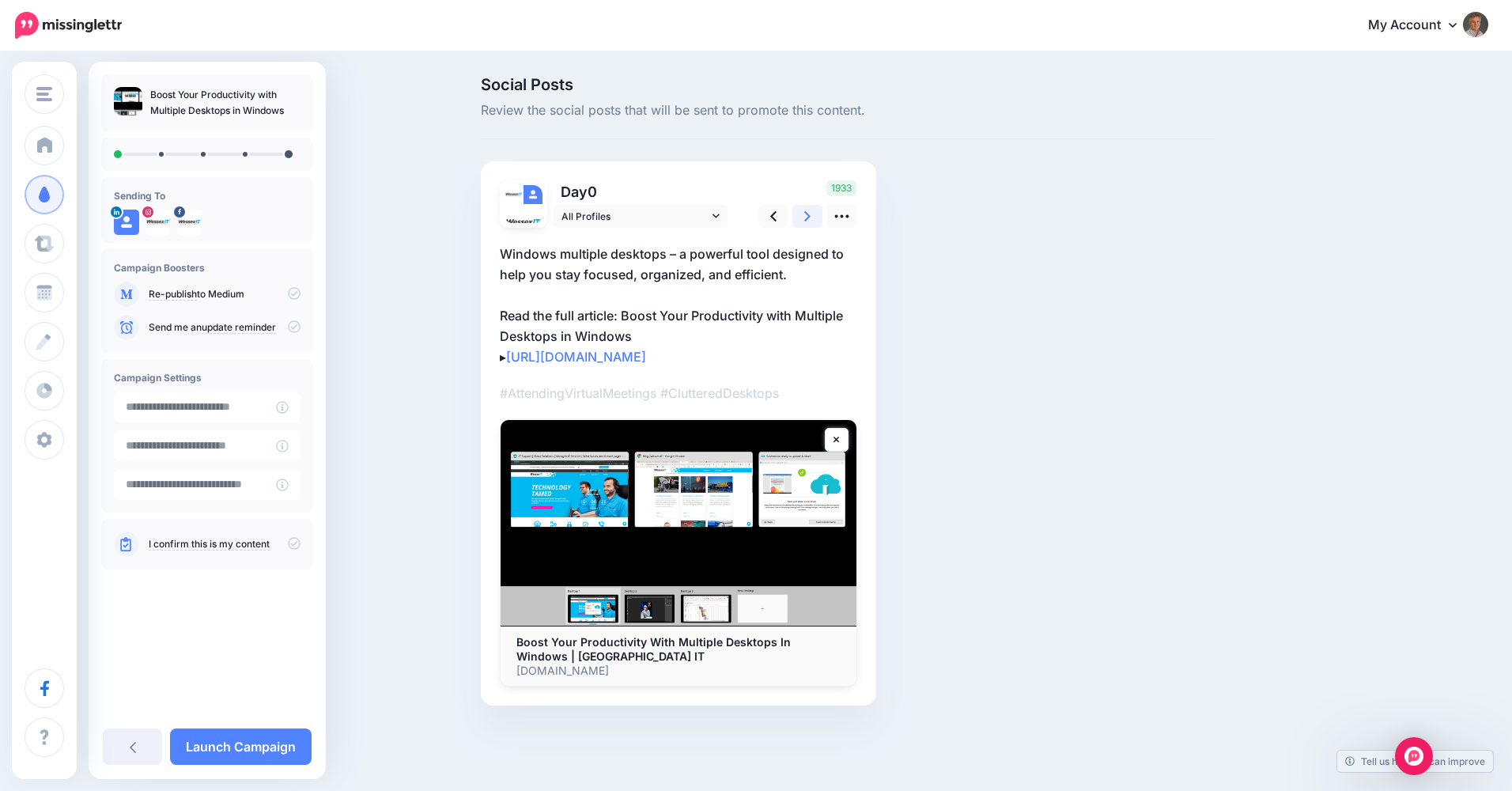
click at [803, 221] on link at bounding box center [807, 216] width 30 height 23
click at [769, 221] on link at bounding box center [774, 216] width 30 height 23
click at [807, 220] on icon at bounding box center [807, 216] width 6 height 10
click at [841, 222] on icon at bounding box center [842, 217] width 17 height 17
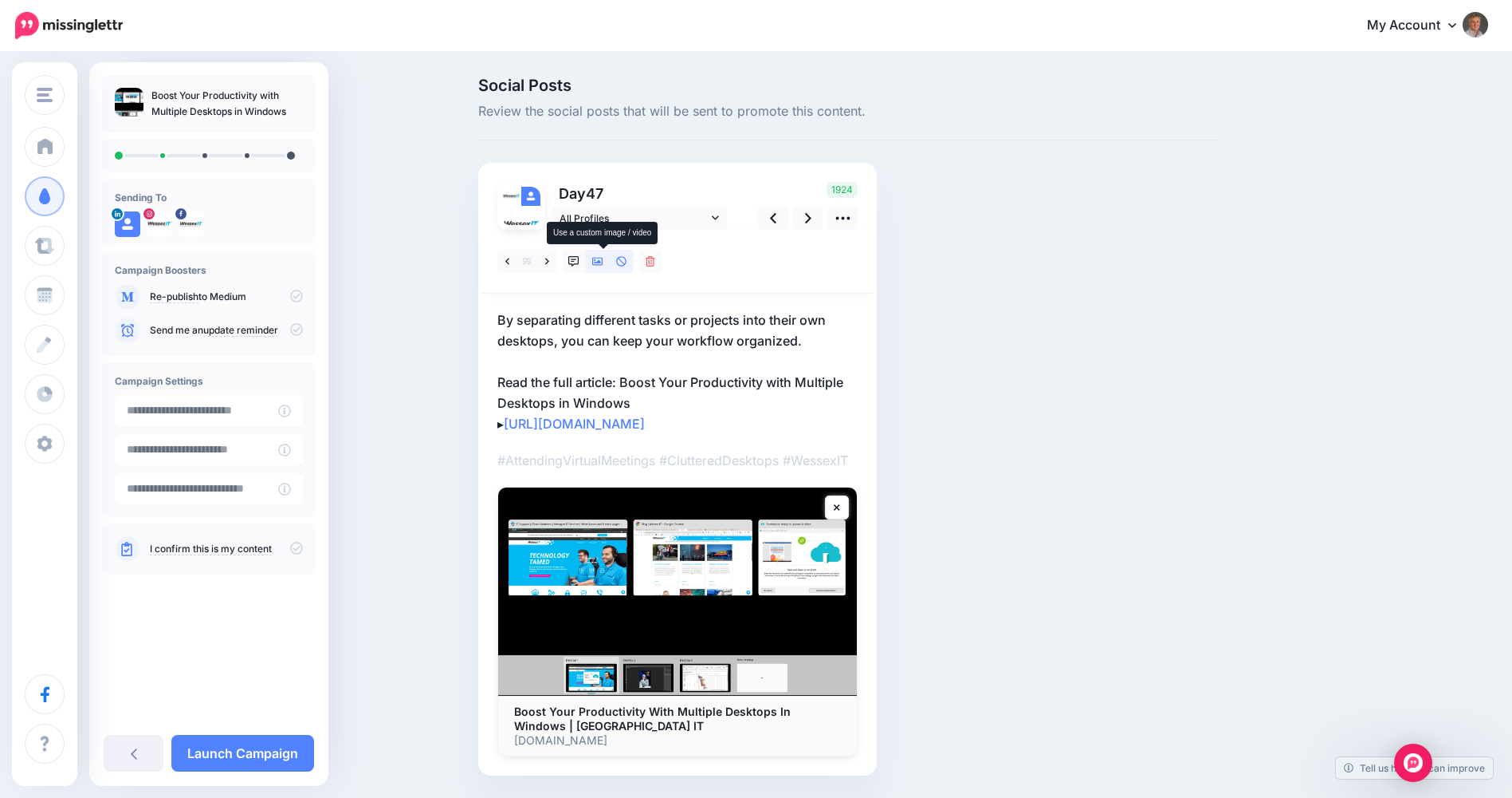
click at [603, 264] on icon at bounding box center [598, 262] width 11 height 8
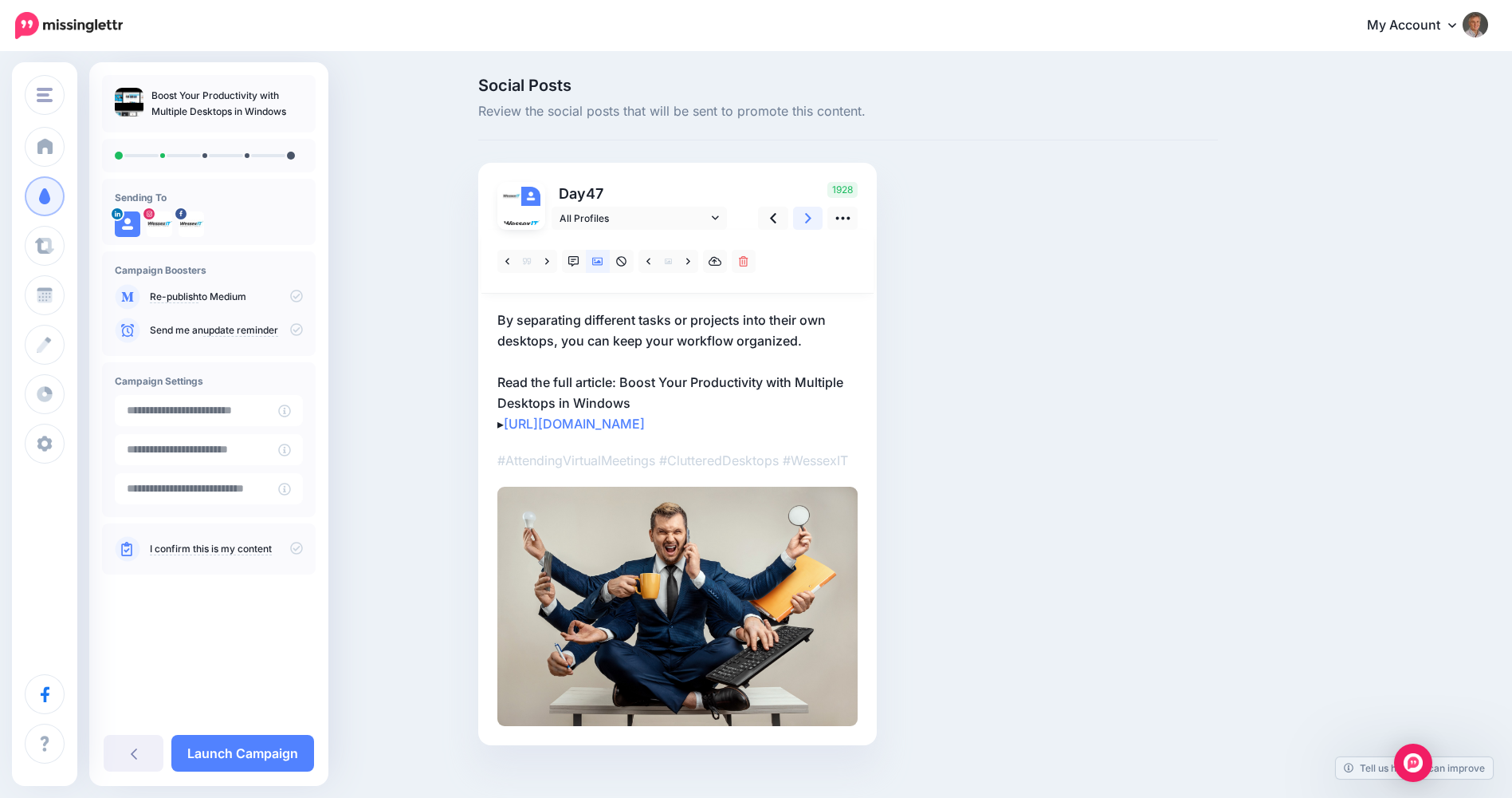
click at [812, 221] on icon at bounding box center [808, 219] width 7 height 17
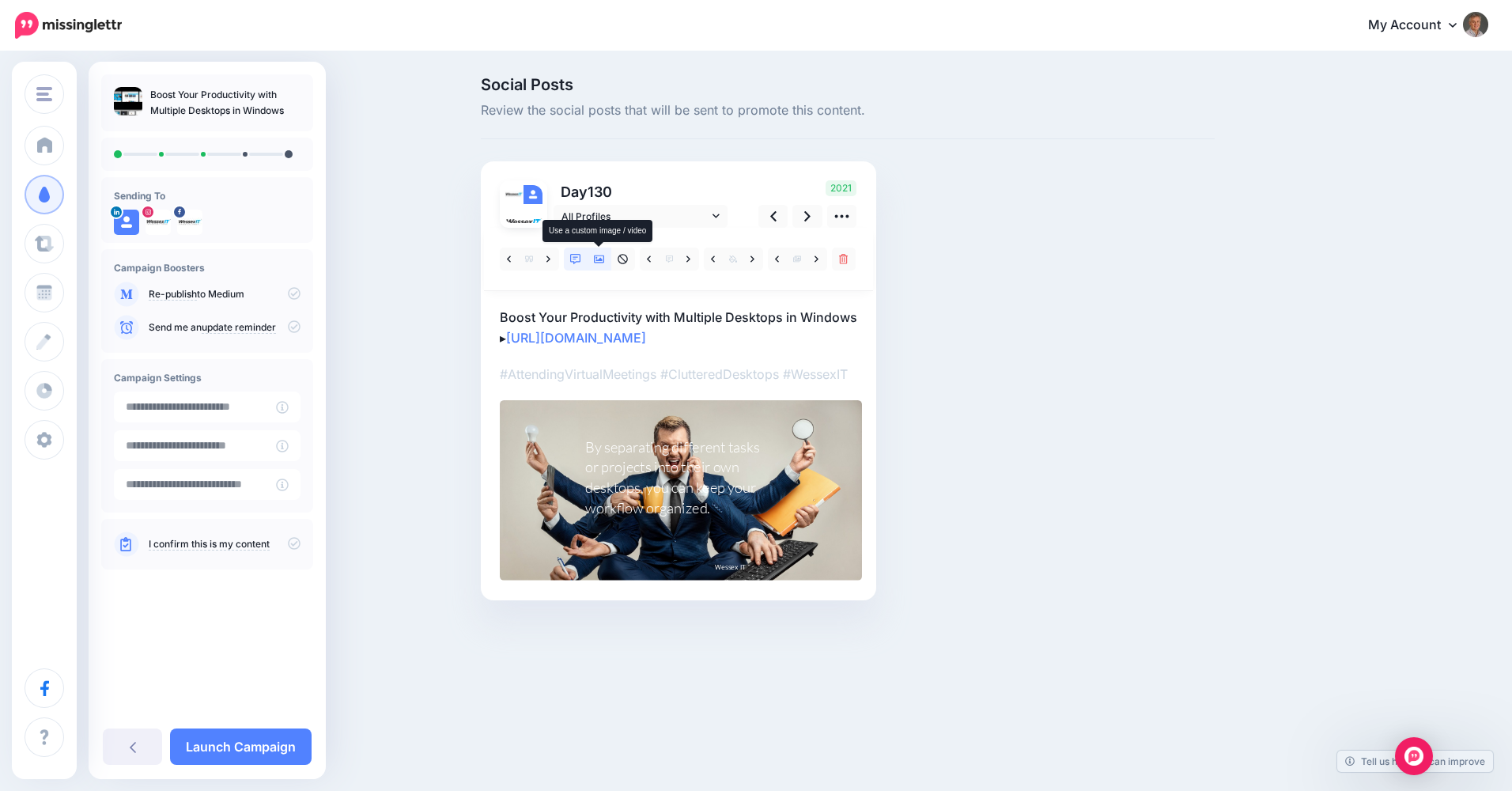
click at [602, 262] on icon at bounding box center [599, 259] width 11 height 8
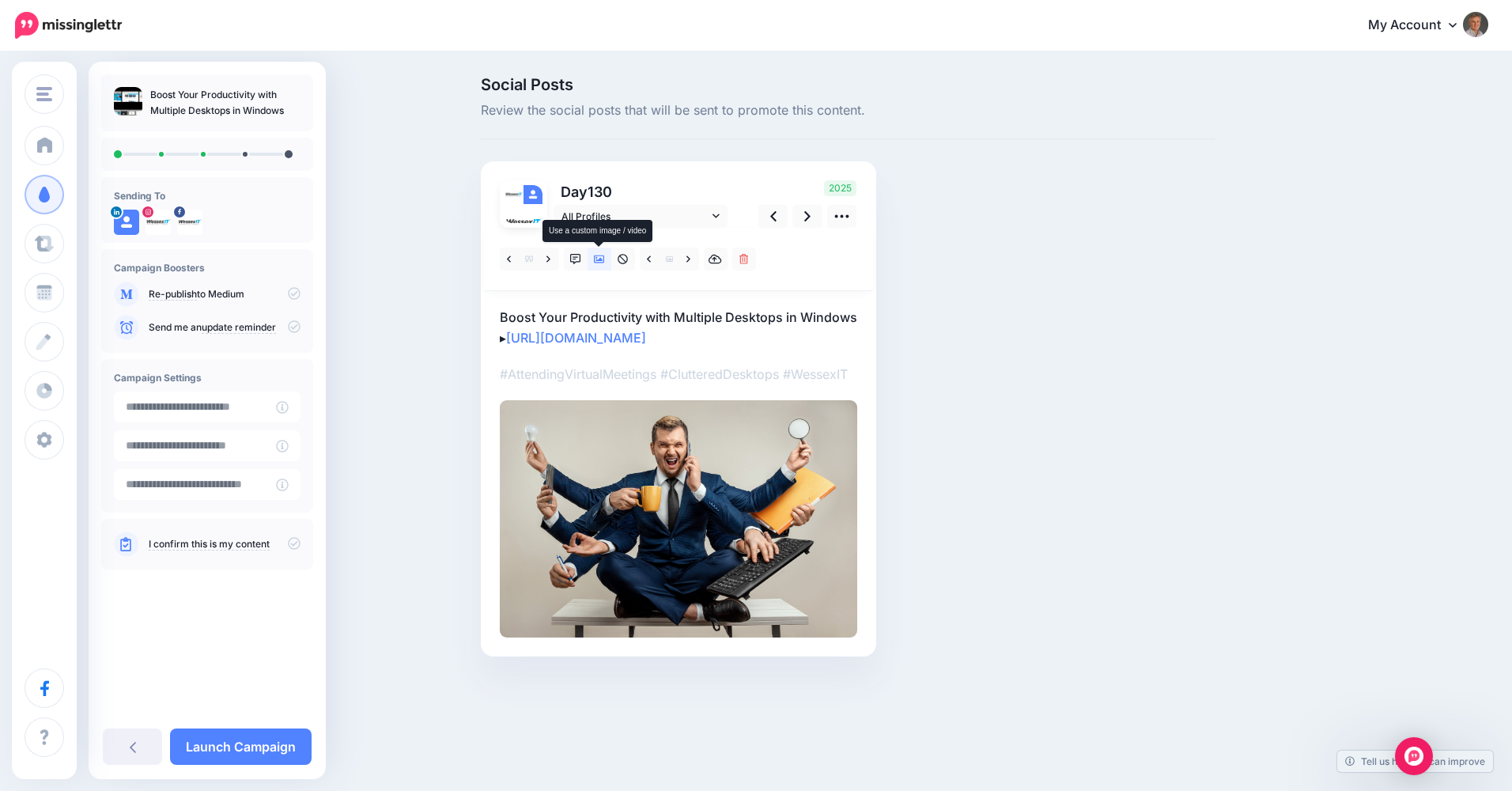
click at [602, 262] on icon at bounding box center [599, 259] width 11 height 8
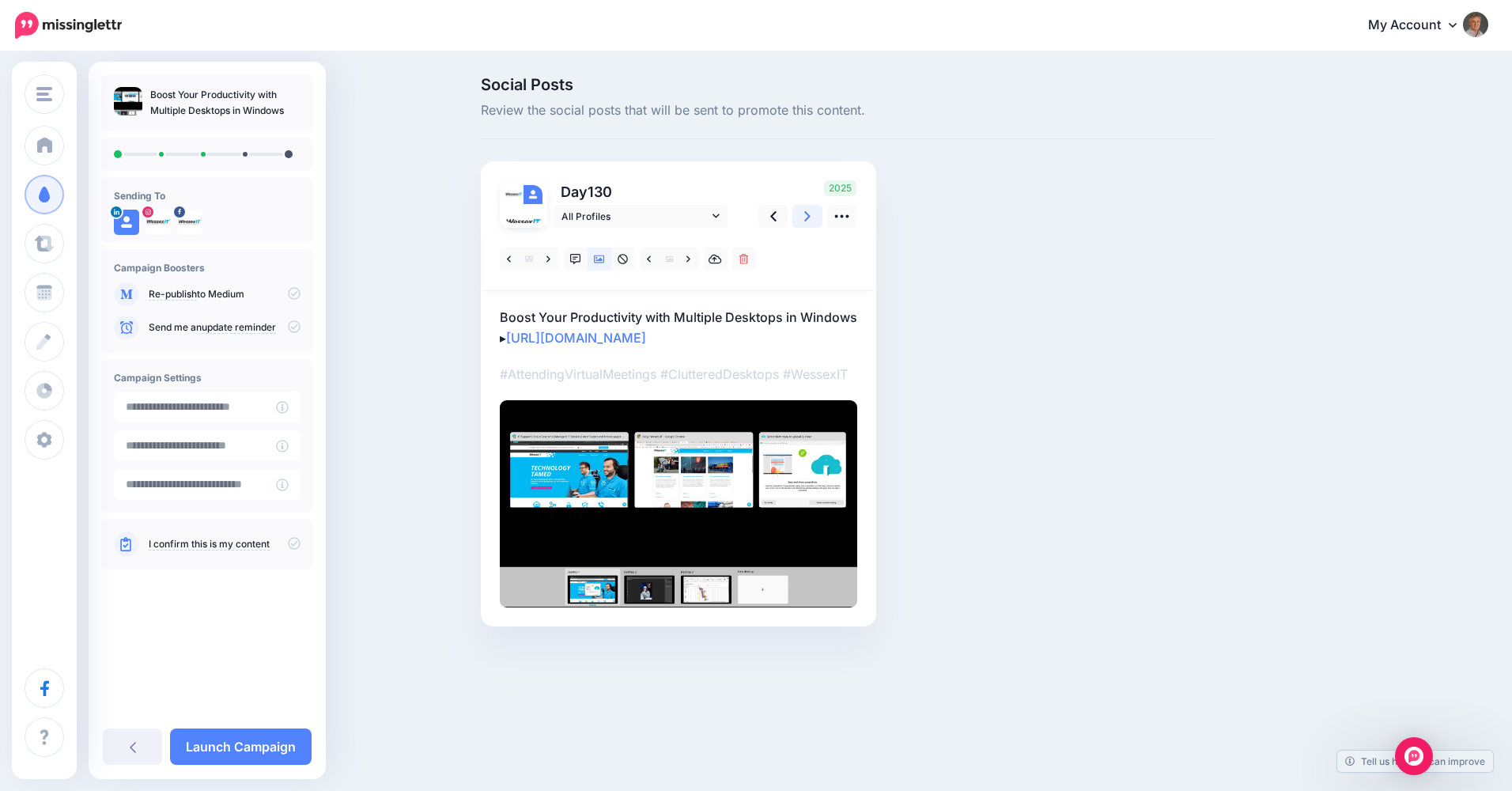
click at [804, 218] on icon at bounding box center [807, 217] width 6 height 17
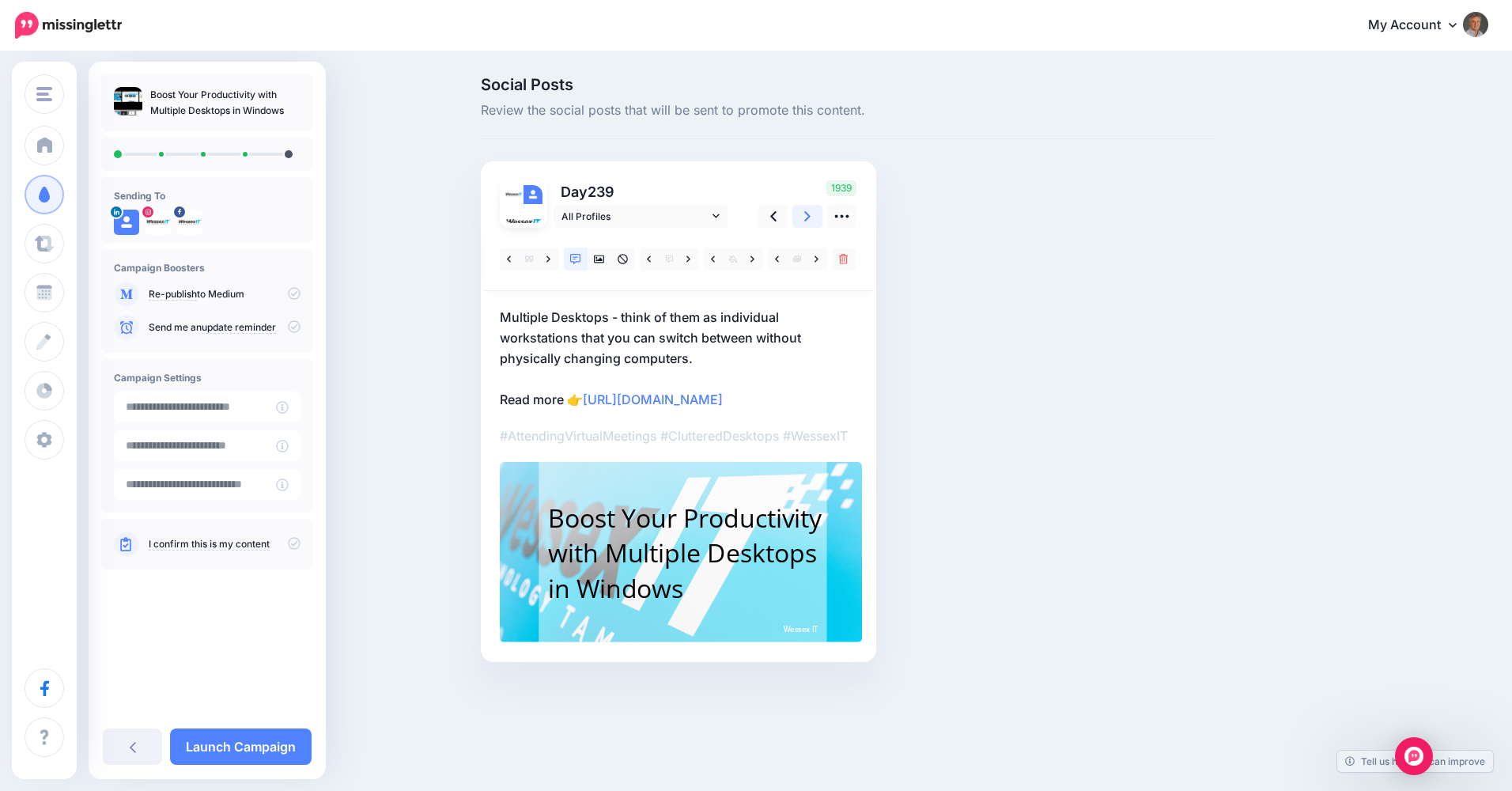
click at [804, 218] on icon at bounding box center [807, 217] width 6 height 17
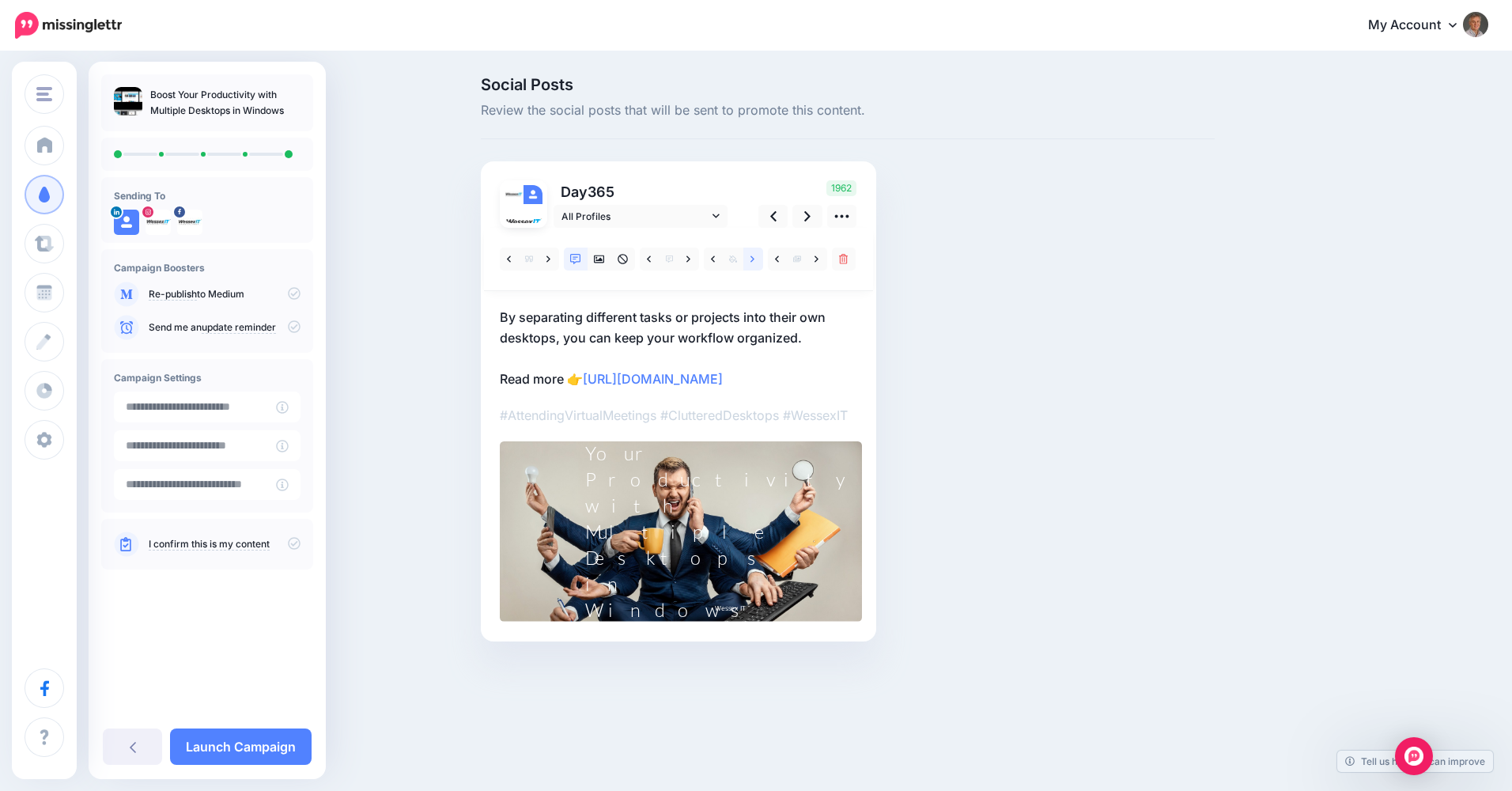
click at [755, 259] on link at bounding box center [752, 258] width 19 height 23
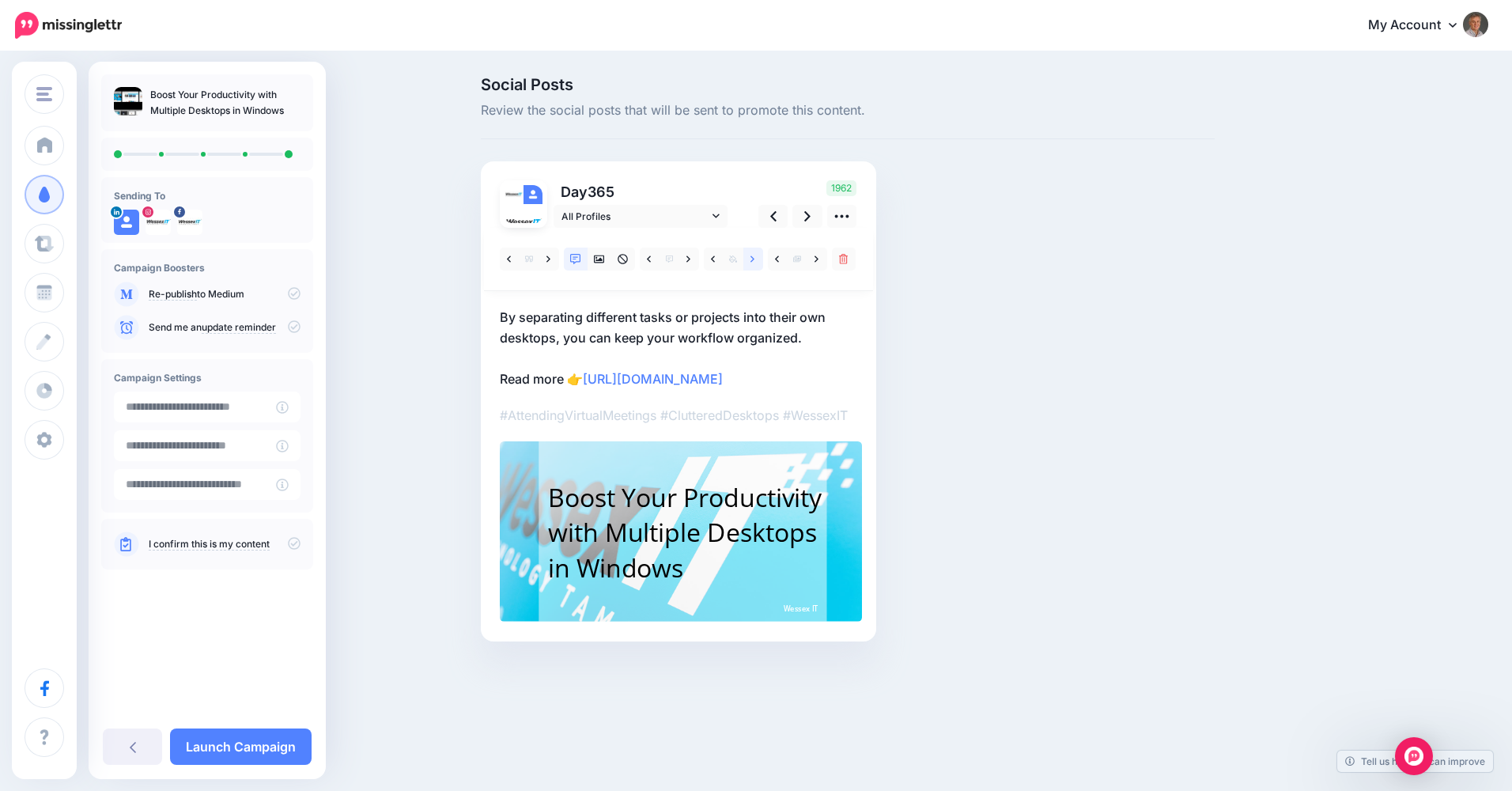
click at [755, 259] on link at bounding box center [752, 258] width 19 height 23
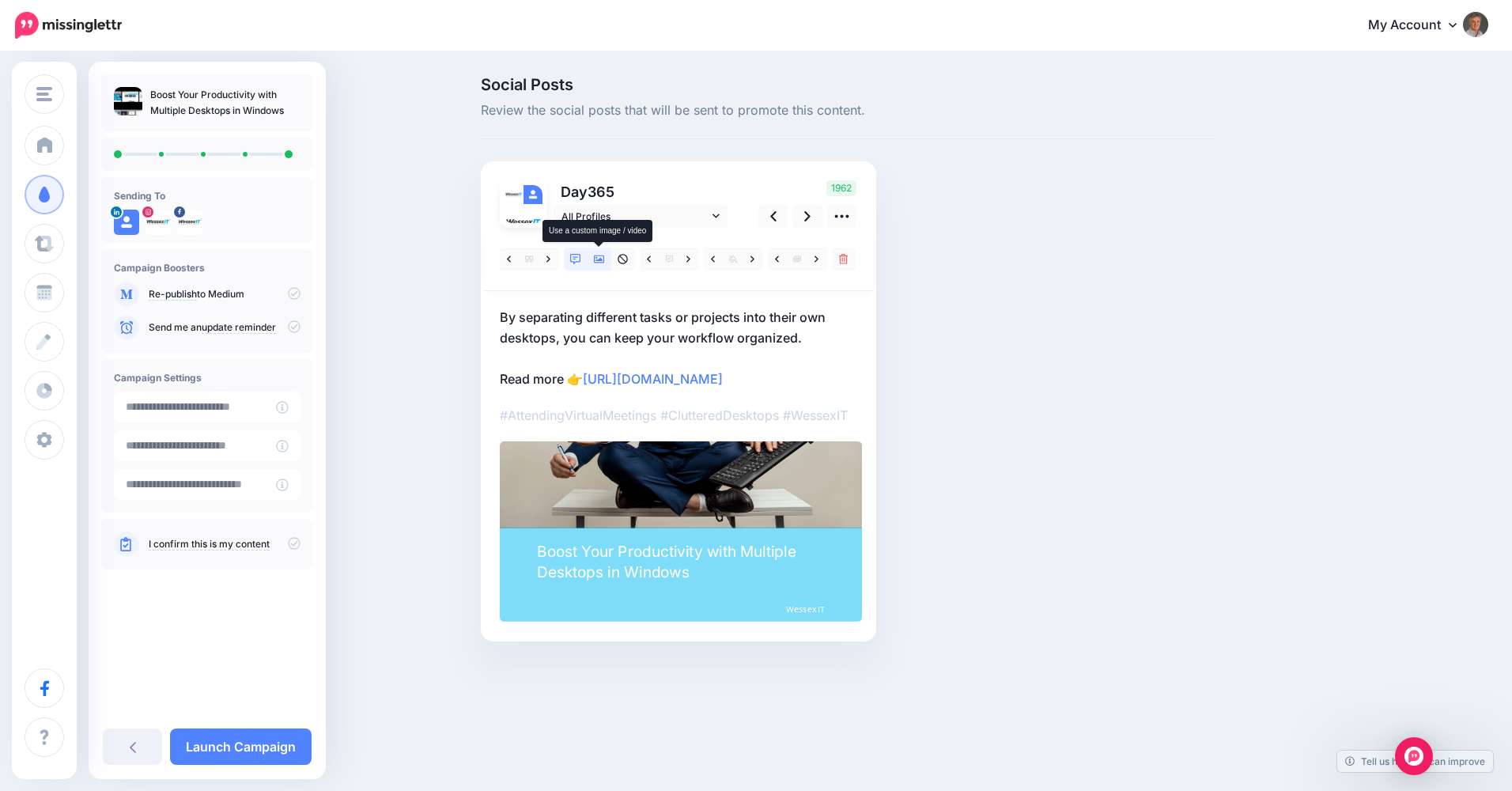
click at [598, 266] on link at bounding box center [599, 258] width 24 height 23
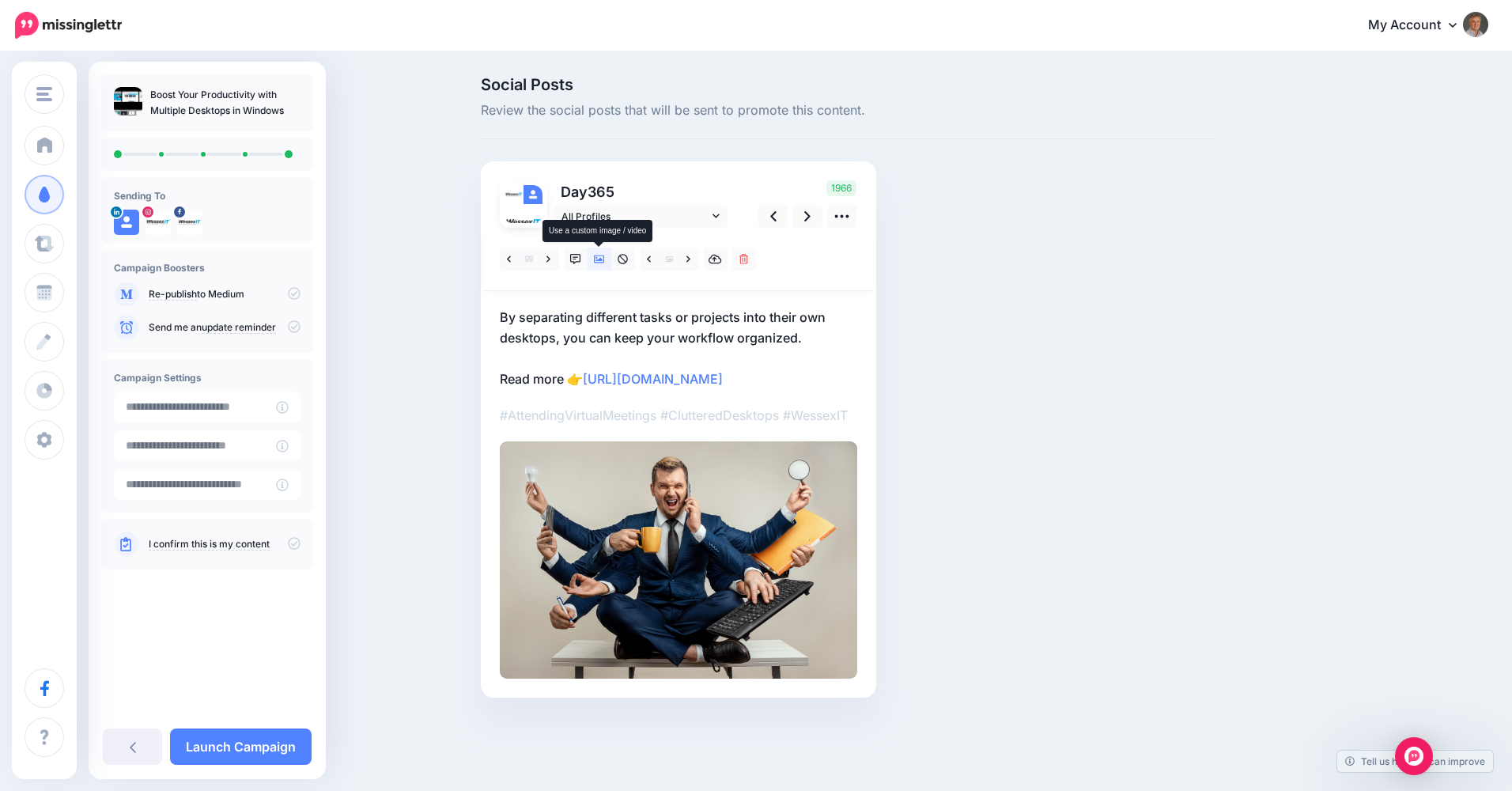
click at [598, 266] on link at bounding box center [599, 258] width 24 height 23
click at [599, 258] on icon at bounding box center [599, 259] width 11 height 8
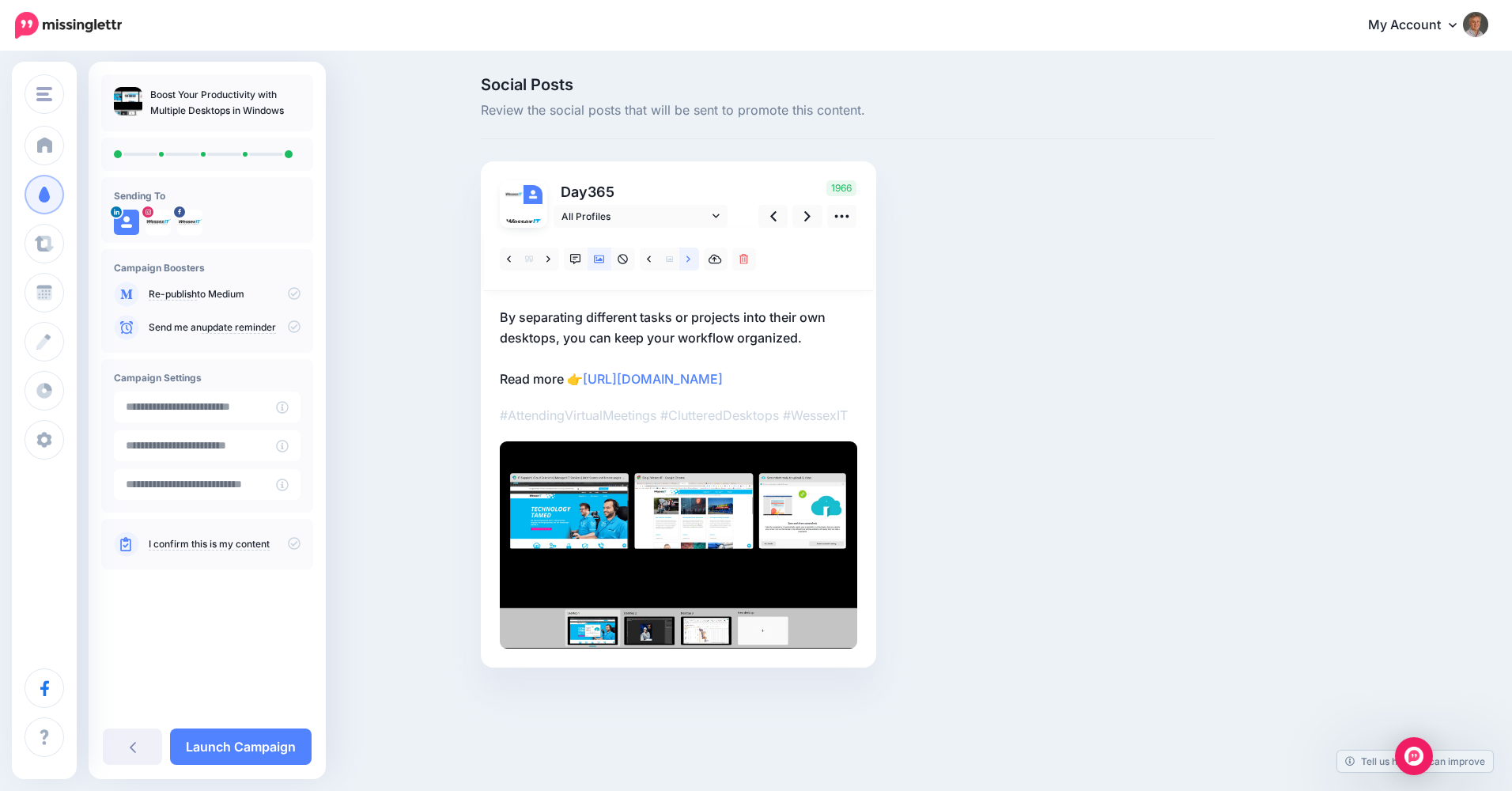
click at [687, 257] on icon at bounding box center [688, 258] width 4 height 6
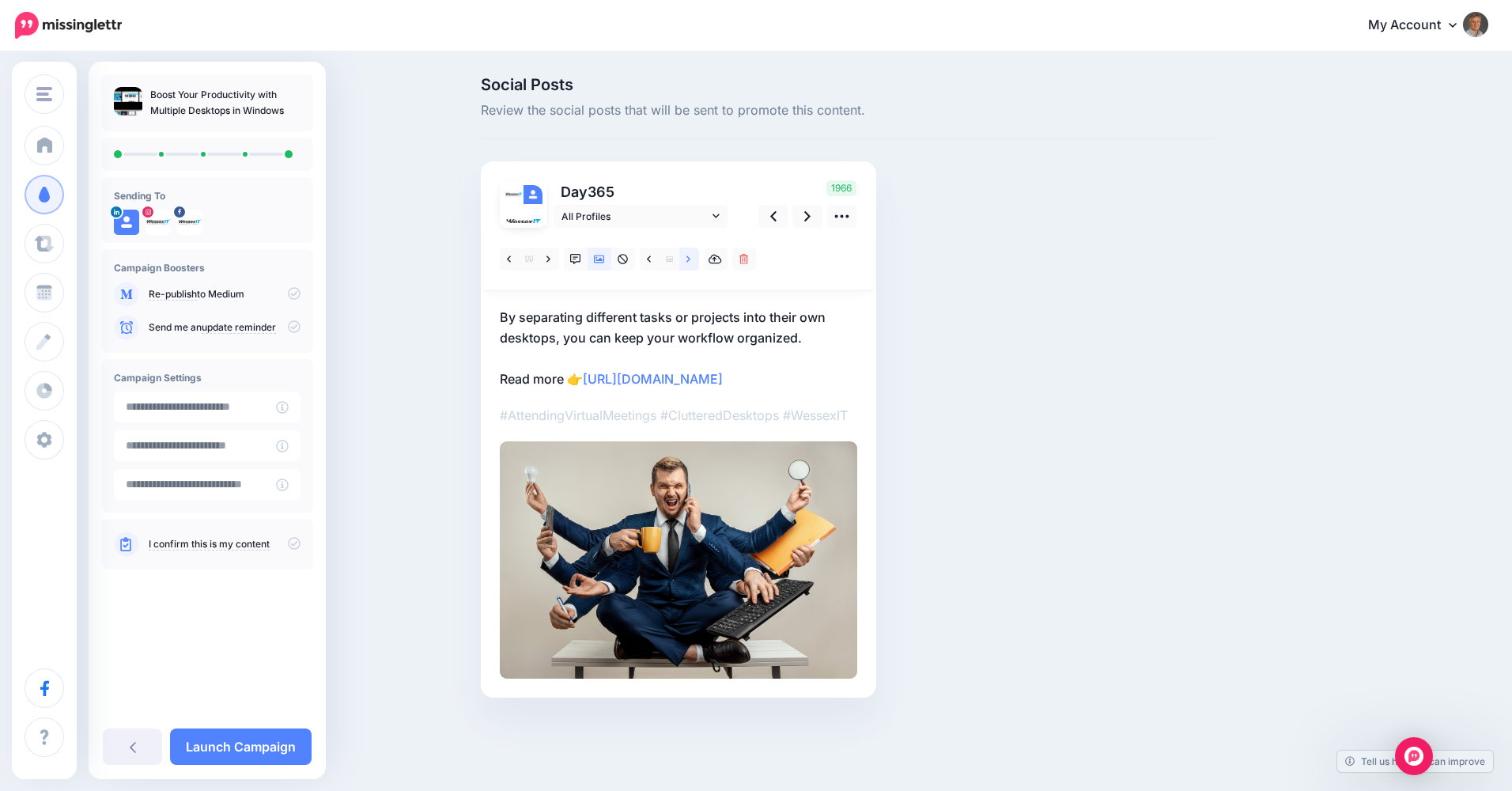
click at [687, 257] on icon at bounding box center [688, 258] width 4 height 6
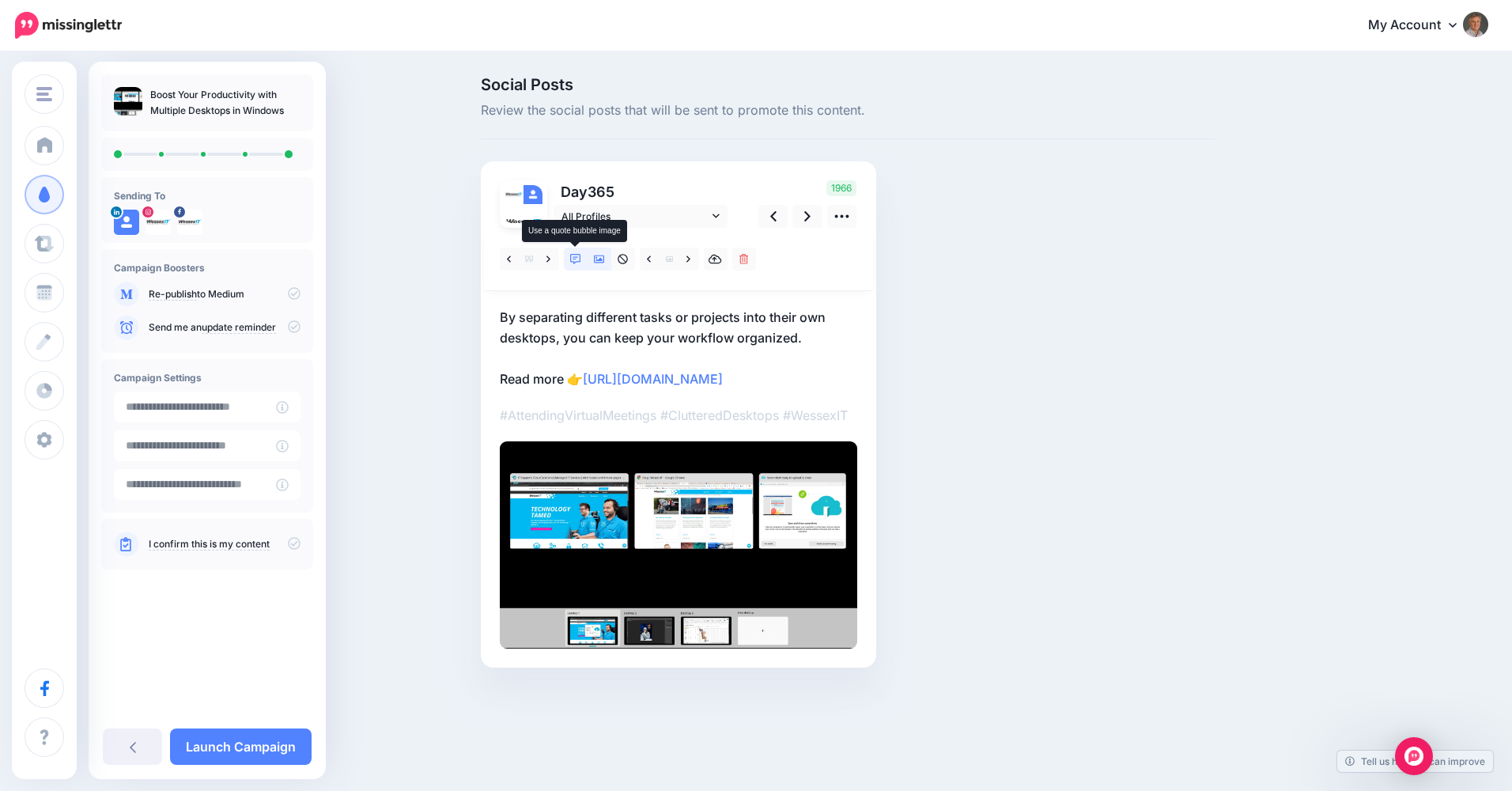
click at [575, 257] on icon at bounding box center [576, 259] width 11 height 11
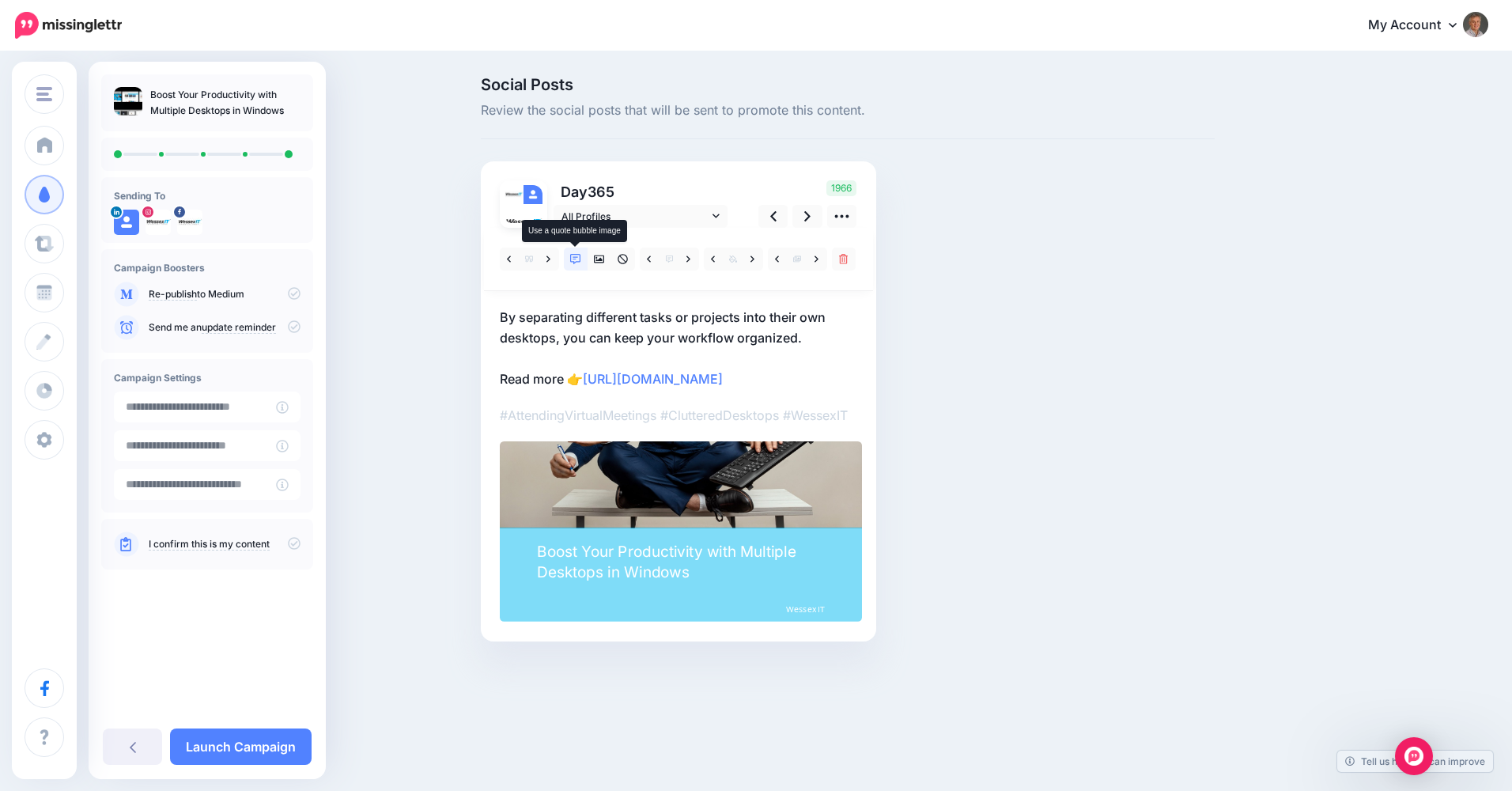
click at [575, 257] on icon at bounding box center [576, 259] width 11 height 11
click at [603, 262] on icon at bounding box center [599, 259] width 11 height 8
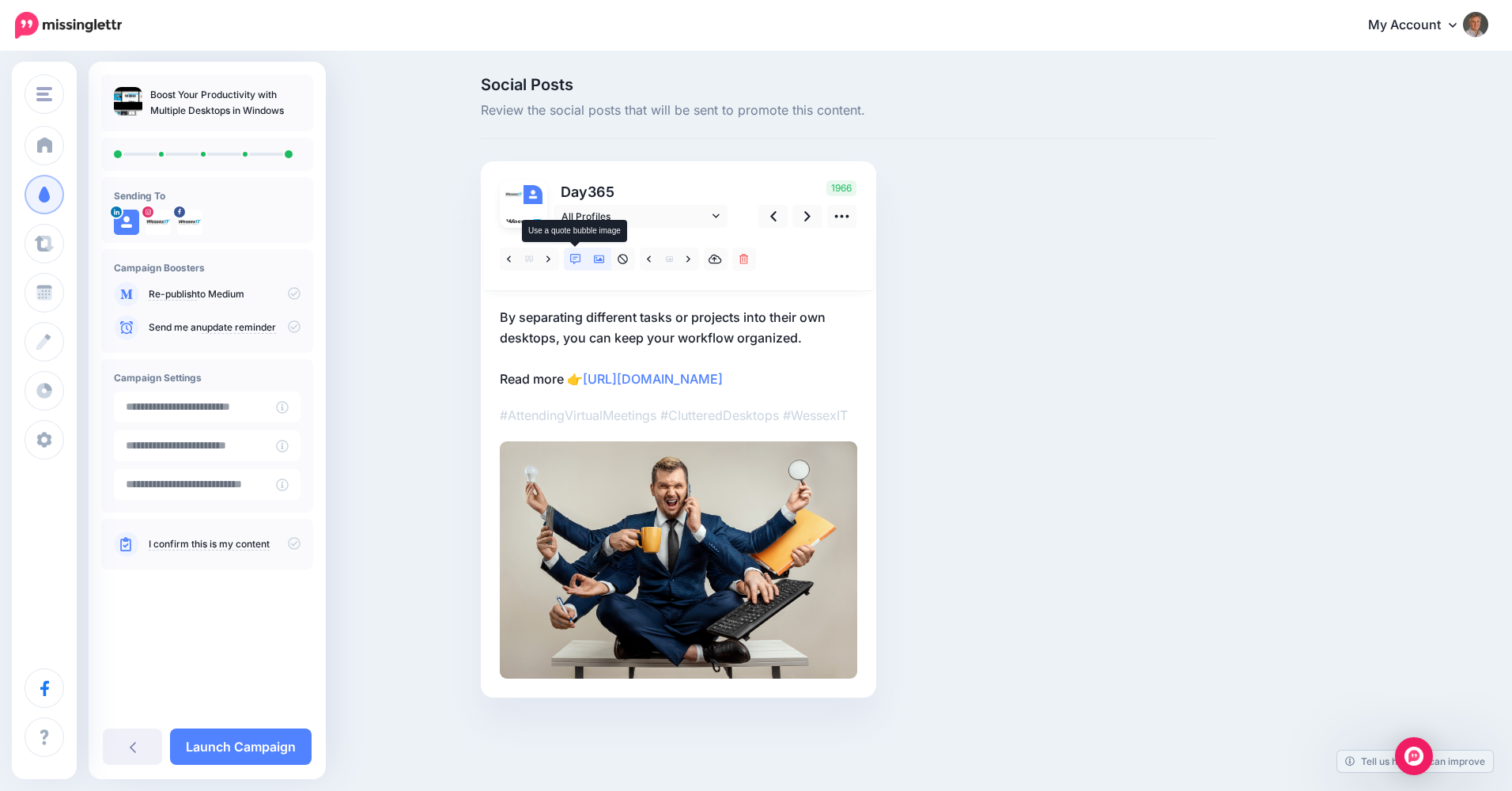
click at [570, 266] on link at bounding box center [576, 258] width 24 height 23
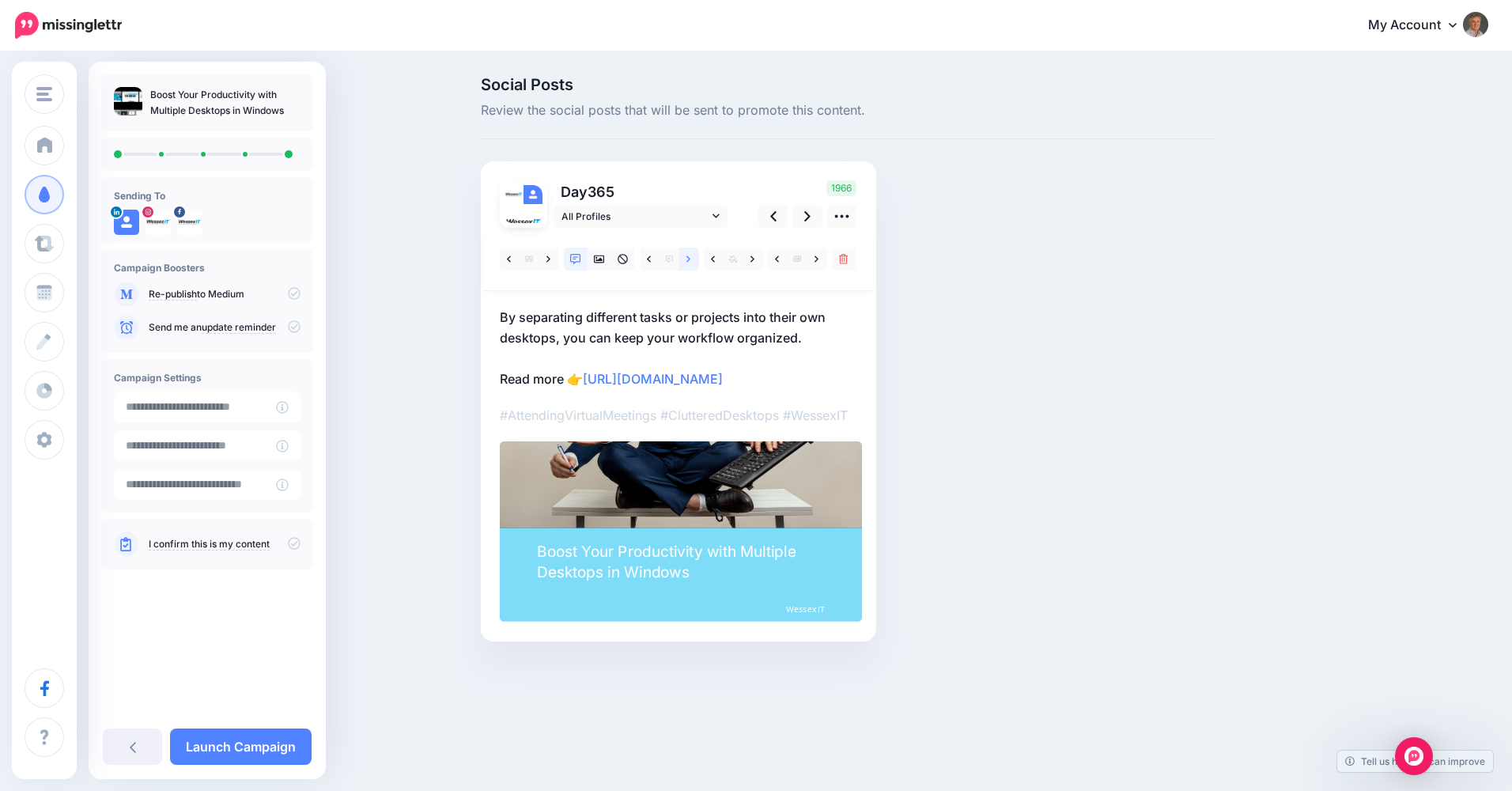
click at [687, 257] on icon at bounding box center [688, 259] width 4 height 11
click at [649, 257] on icon at bounding box center [649, 259] width 4 height 11
click at [749, 258] on link at bounding box center [752, 258] width 19 height 23
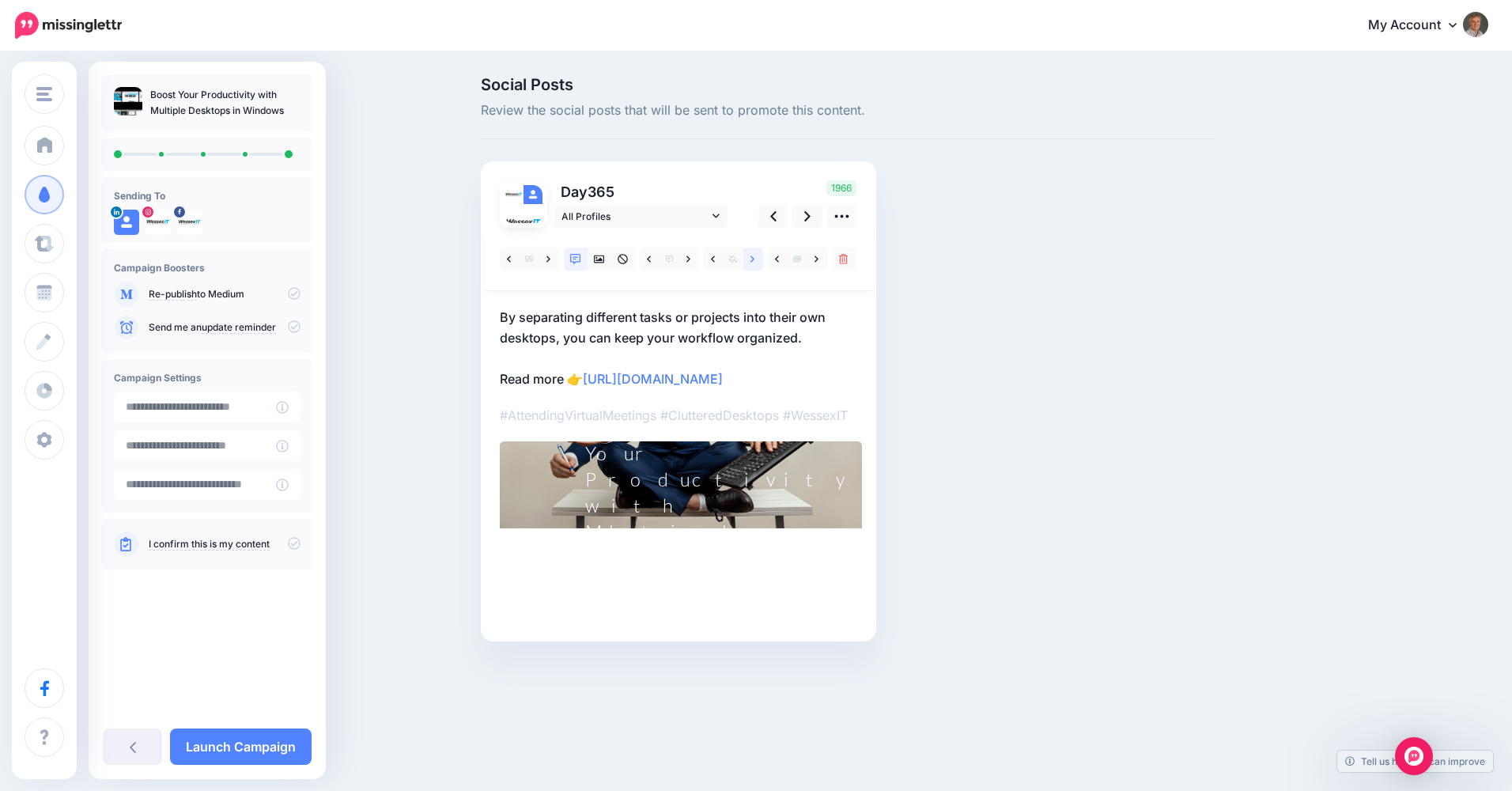
click at [749, 258] on link at bounding box center [752, 258] width 19 height 23
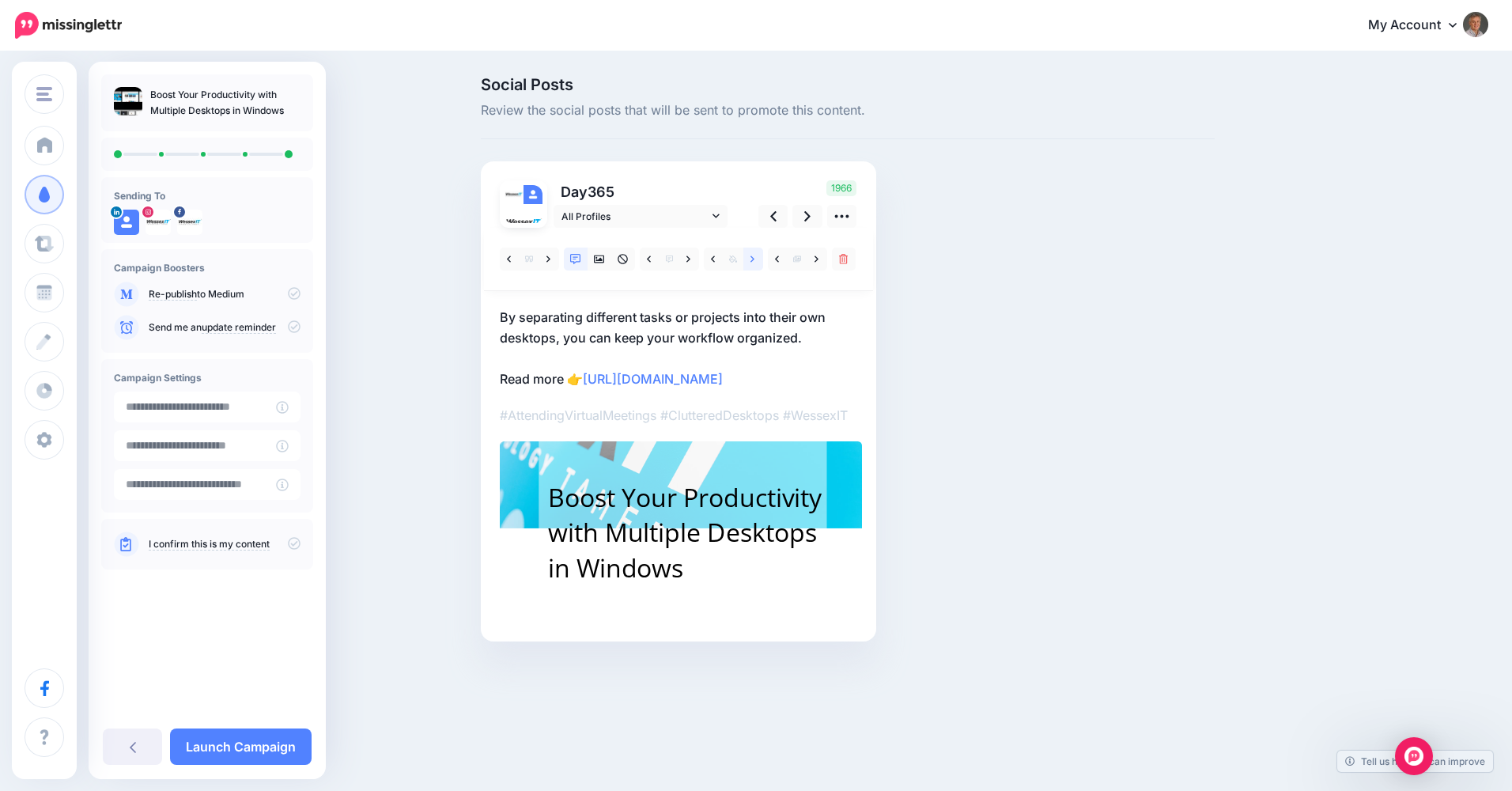
click at [749, 258] on link at bounding box center [752, 258] width 19 height 23
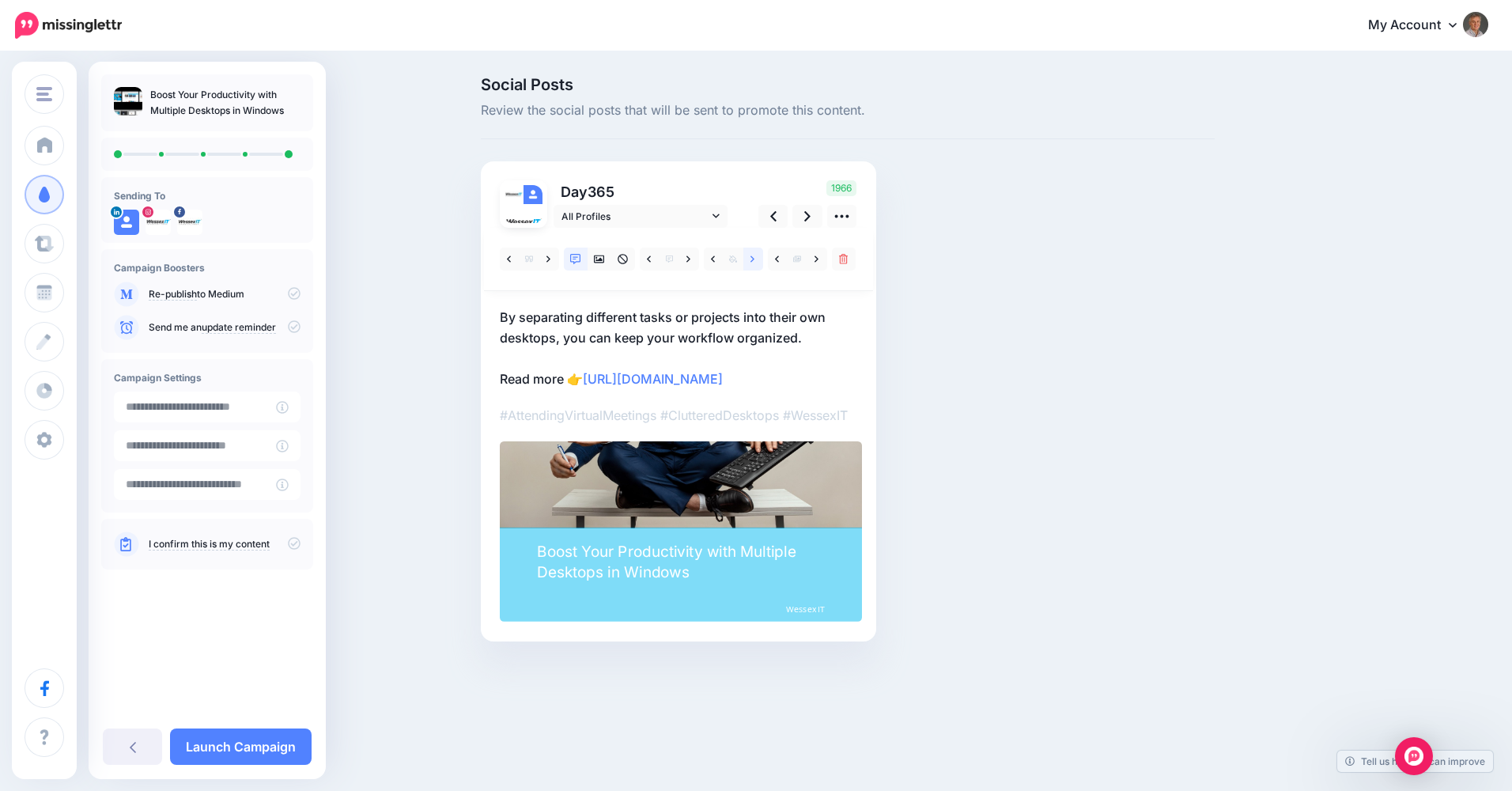
click at [749, 258] on link at bounding box center [752, 258] width 19 height 23
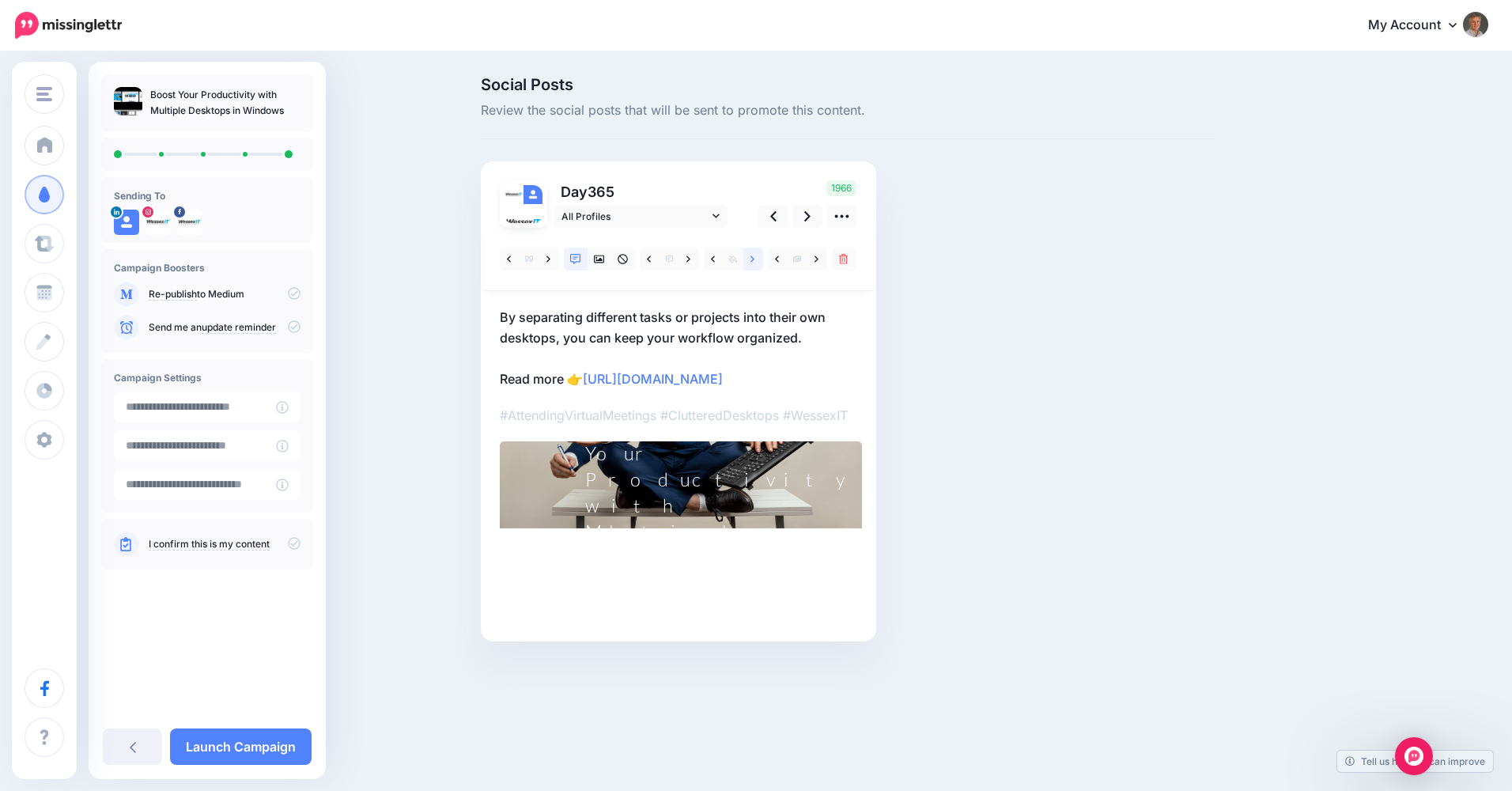
click at [749, 258] on link at bounding box center [752, 258] width 19 height 23
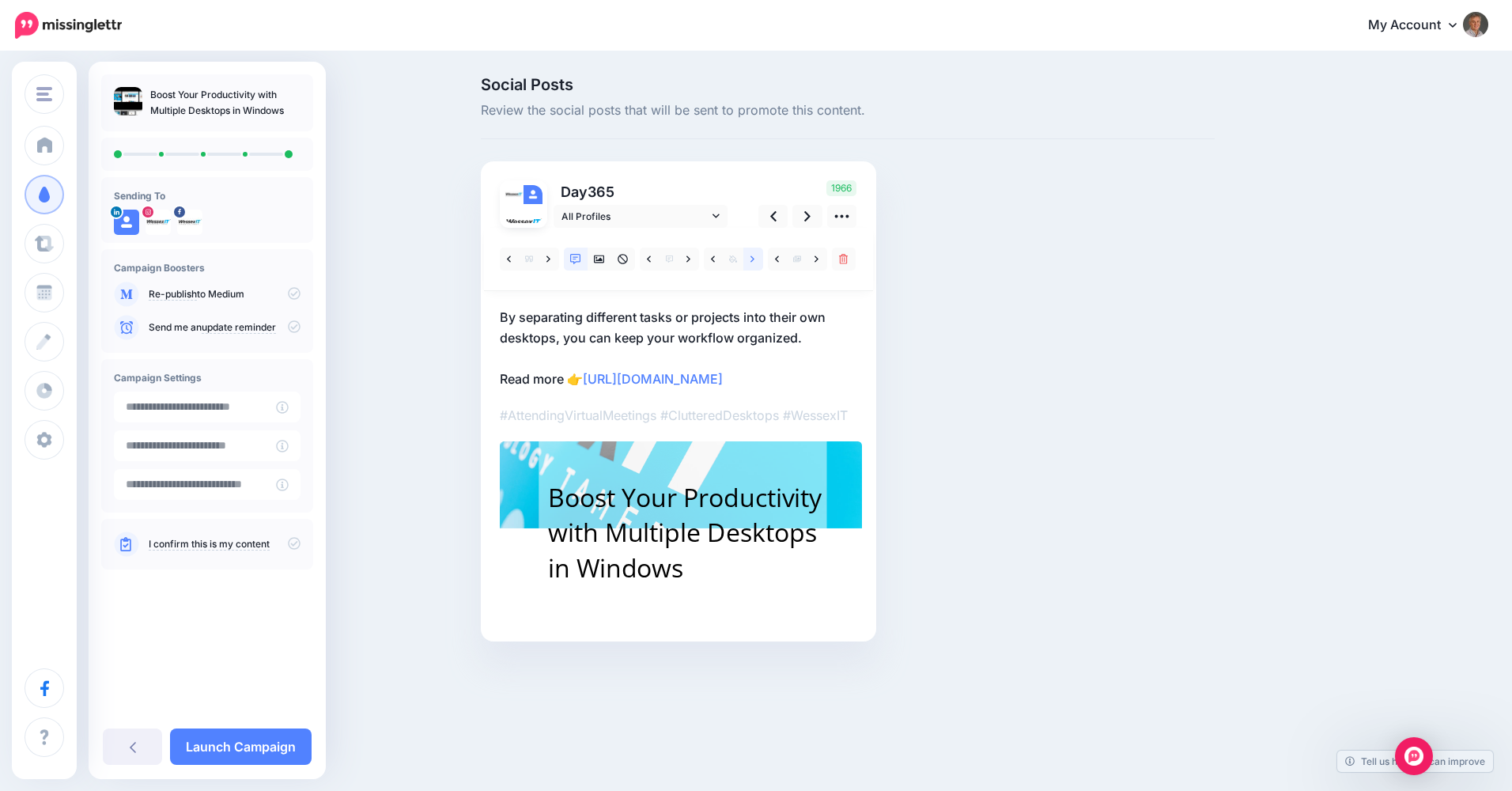
click at [749, 258] on link at bounding box center [752, 258] width 19 height 23
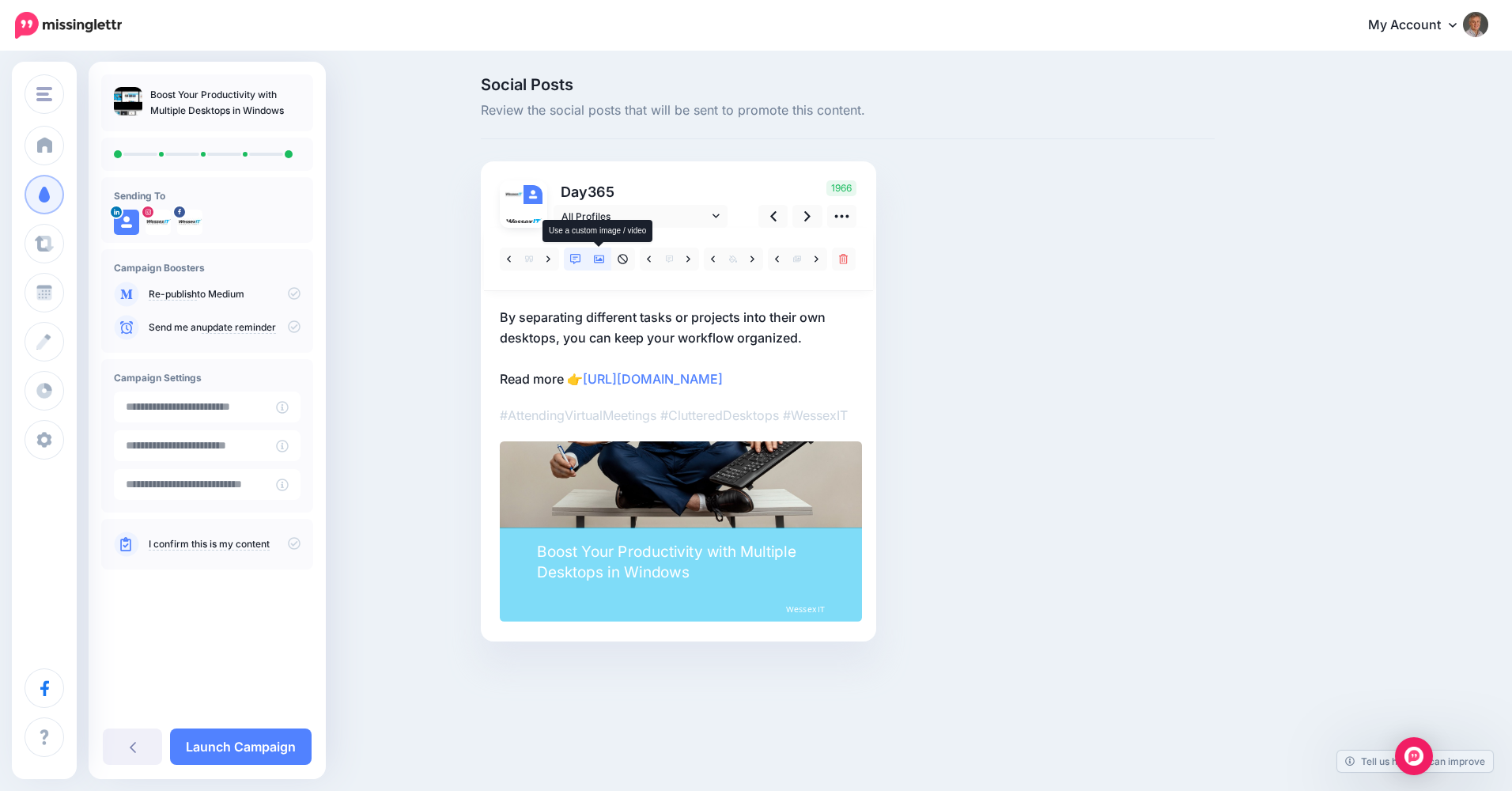
click at [595, 264] on icon at bounding box center [599, 259] width 11 height 11
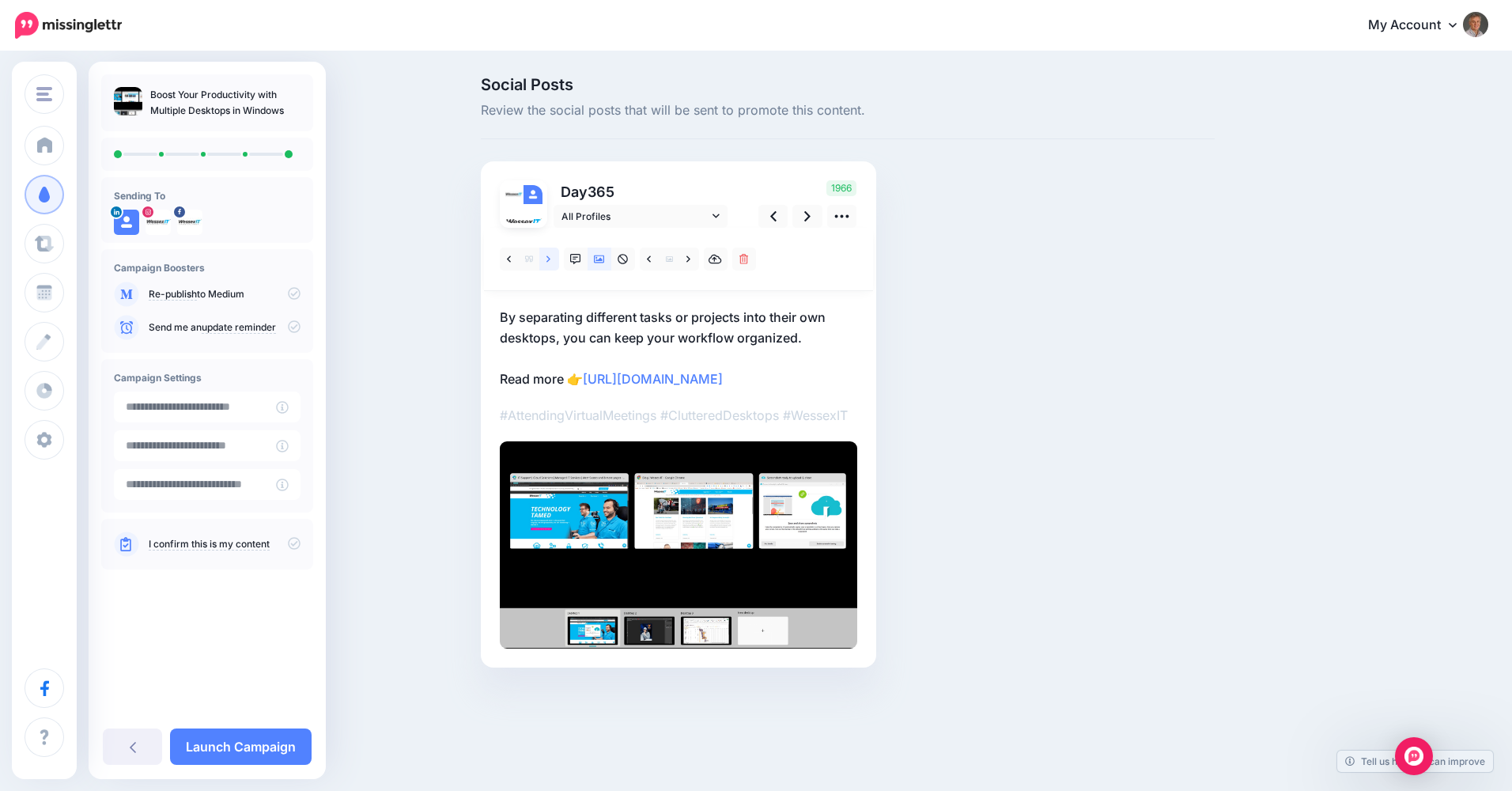
click at [548, 258] on icon at bounding box center [548, 259] width 4 height 11
click at [544, 258] on link at bounding box center [548, 258] width 19 height 23
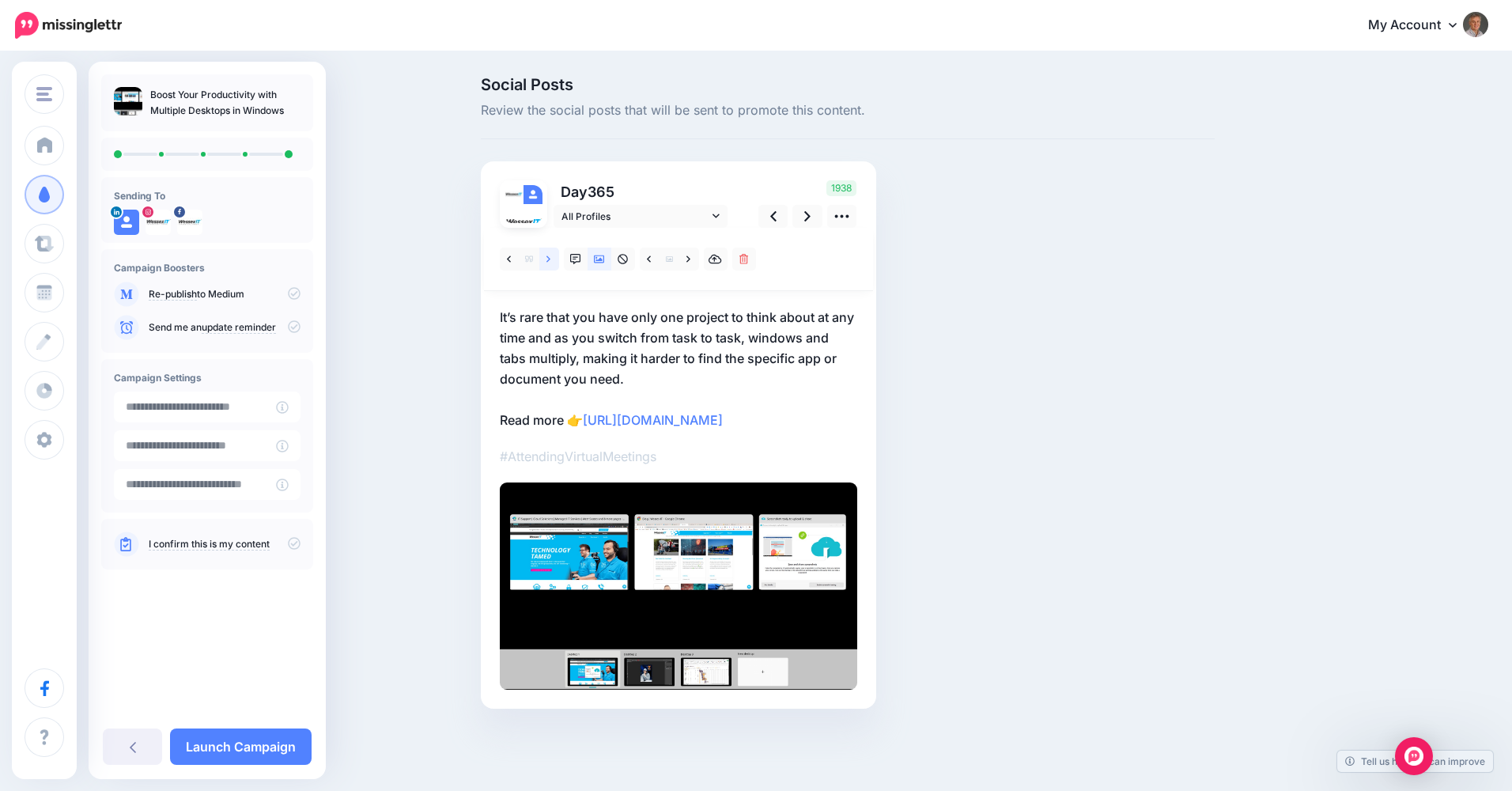
click at [548, 260] on icon at bounding box center [548, 259] width 4 height 11
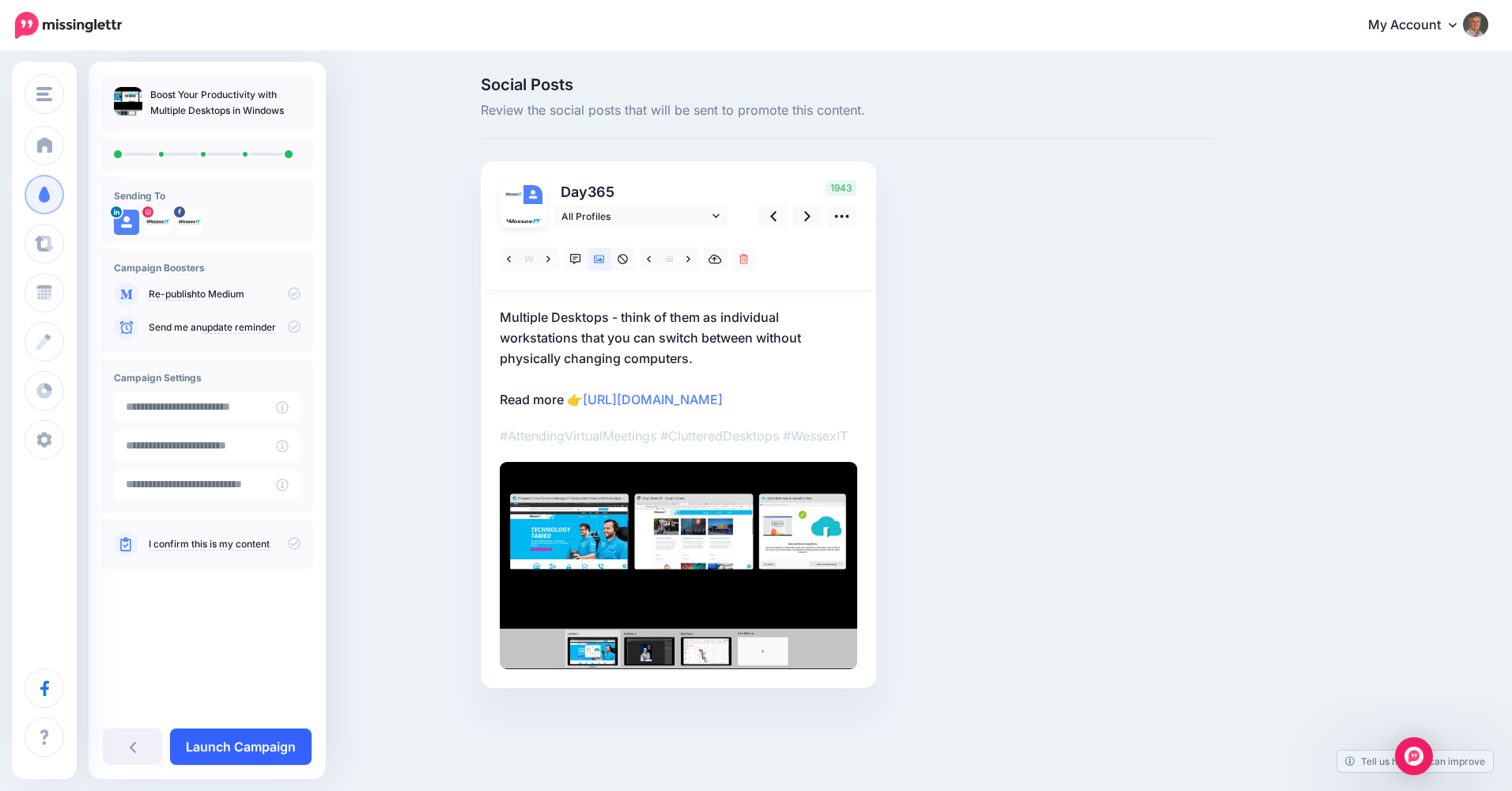
click at [262, 753] on link "Launch Campaign" at bounding box center [241, 746] width 142 height 36
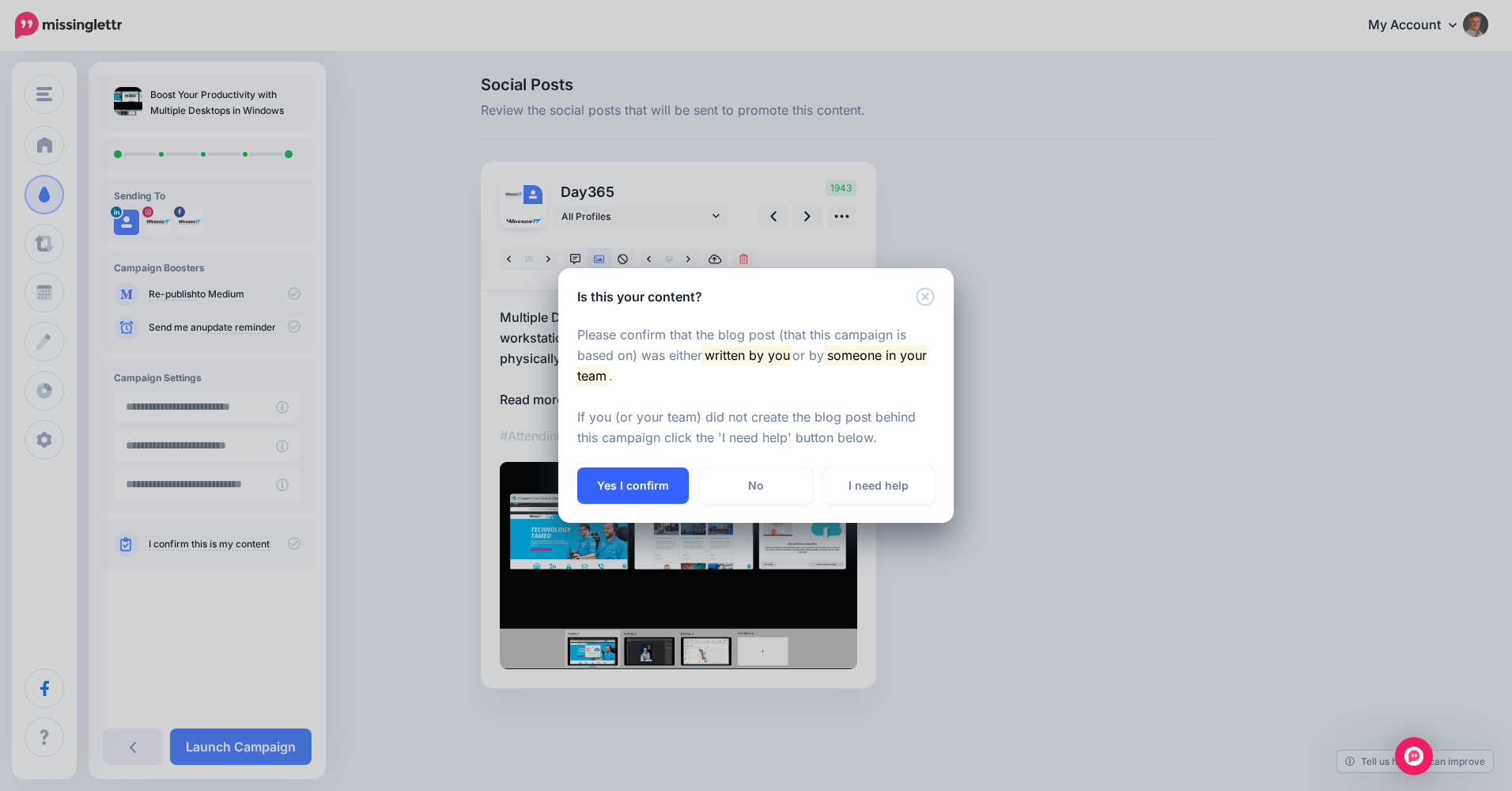
click at [633, 487] on button "Yes I confirm" at bounding box center [633, 485] width 111 height 36
